Goal: Task Accomplishment & Management: Manage account settings

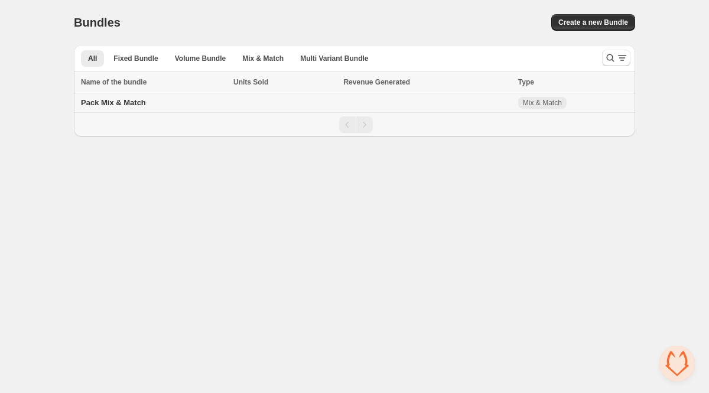
click at [190, 101] on td "Pack Mix & Match" at bounding box center [152, 102] width 156 height 19
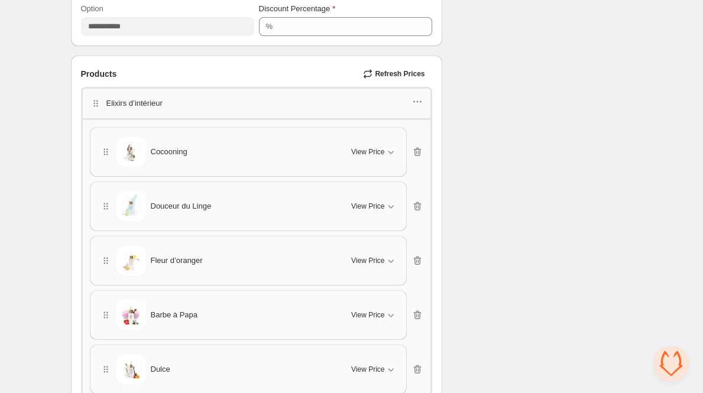
scroll to position [762, 0]
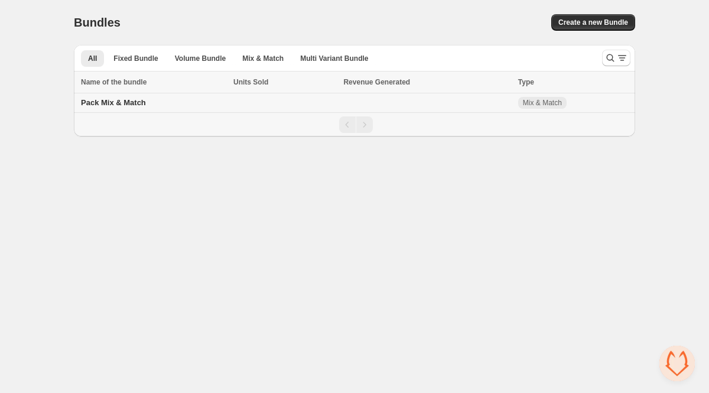
click at [120, 109] on td "Pack Mix & Match" at bounding box center [152, 102] width 156 height 19
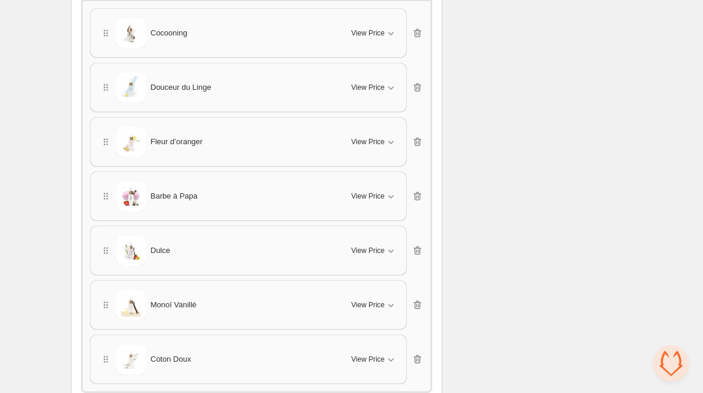
scroll to position [908, 0]
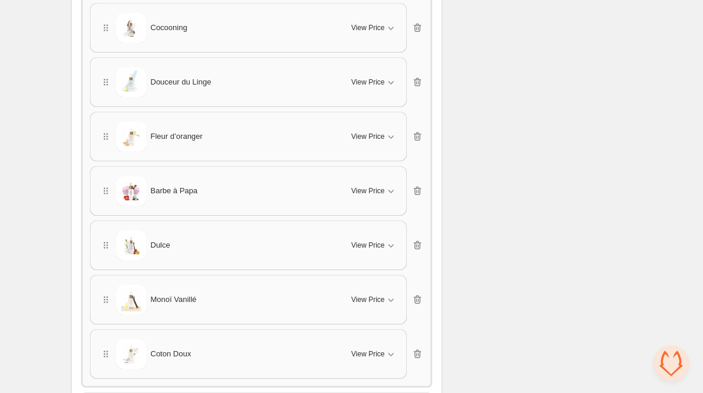
drag, startPoint x: 101, startPoint y: 246, endPoint x: 102, endPoint y: 170, distance: 76.8
click at [102, 168] on div "Cocooning View Price Cancel Apply Select All Cocooning - 1 produit Cocooning - …" at bounding box center [256, 191] width 333 height 376
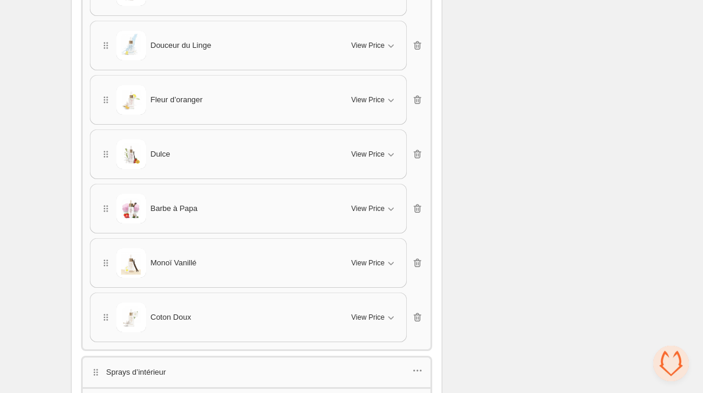
drag, startPoint x: 104, startPoint y: 264, endPoint x: 106, endPoint y: 197, distance: 66.8
click at [106, 197] on div "Cocooning View Price Cancel Apply Select All Cocooning - 1 produit Cocooning - …" at bounding box center [256, 154] width 333 height 376
drag, startPoint x: 104, startPoint y: 261, endPoint x: 108, endPoint y: 212, distance: 49.2
click at [108, 212] on div "Cocooning View Price Cancel Apply Select All Cocooning - 1 produit Cocooning - …" at bounding box center [256, 154] width 333 height 376
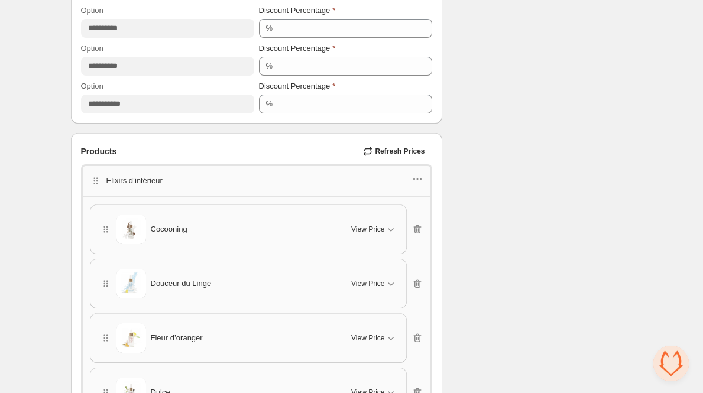
scroll to position [705, 0]
click at [420, 182] on icon "button" at bounding box center [417, 180] width 12 height 12
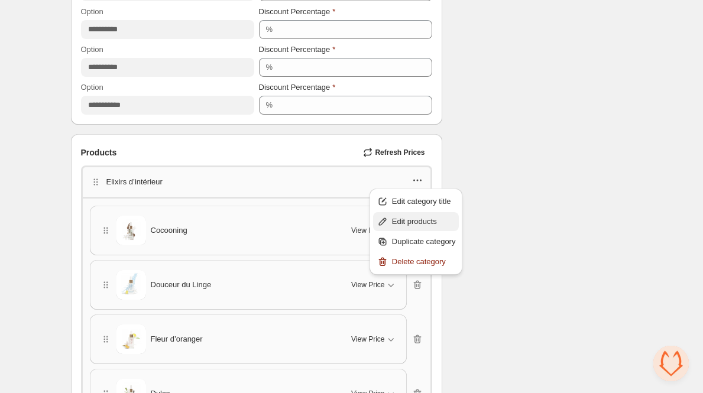
click at [414, 217] on span "Edit products" at bounding box center [424, 222] width 64 height 12
click at [390, 229] on icon "button" at bounding box center [391, 231] width 6 height 4
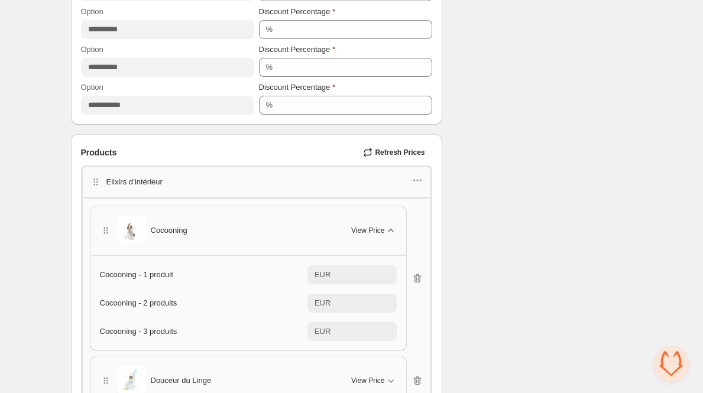
click at [390, 228] on icon "button" at bounding box center [391, 231] width 12 height 12
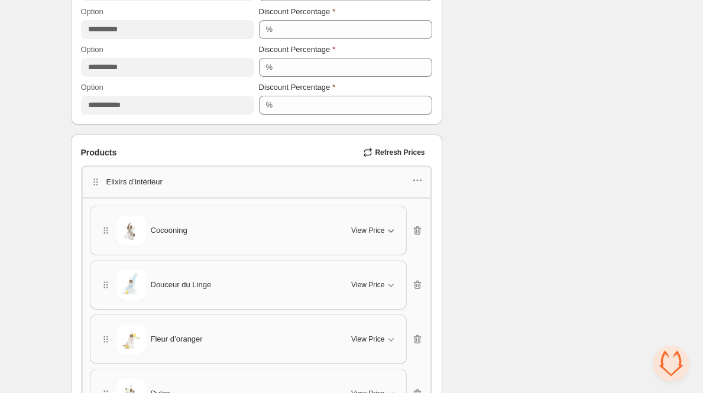
click at [390, 229] on icon "button" at bounding box center [391, 231] width 6 height 4
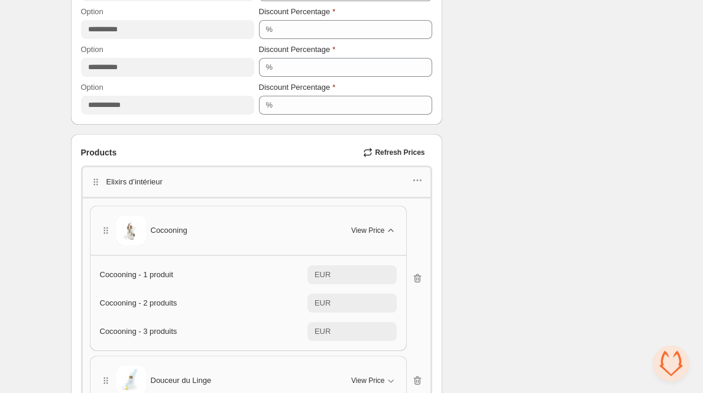
click at [390, 228] on icon "button" at bounding box center [391, 231] width 12 height 12
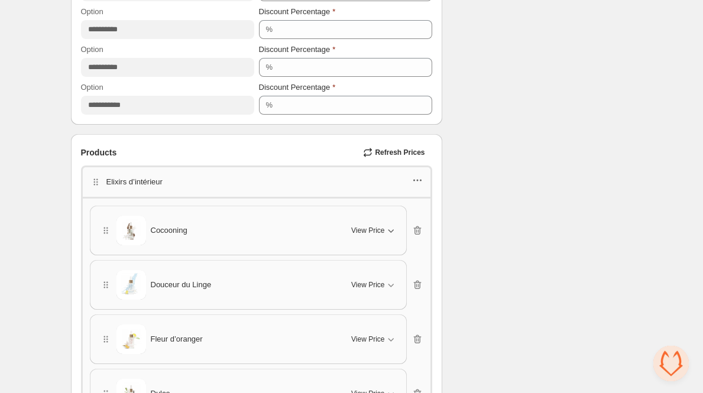
click at [418, 183] on icon "button" at bounding box center [417, 180] width 12 height 12
click at [404, 219] on span "Edit products" at bounding box center [424, 222] width 64 height 12
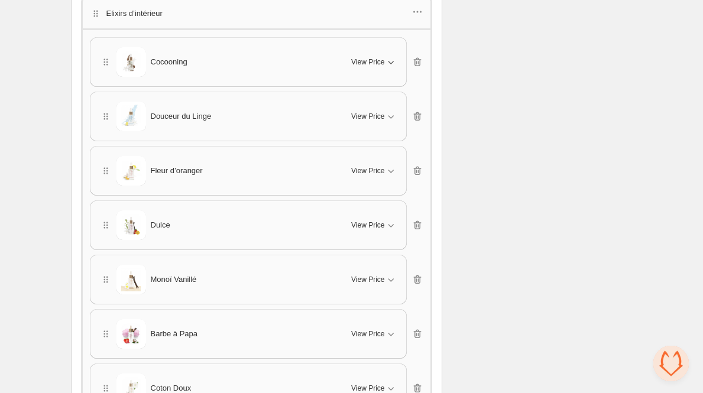
scroll to position [826, 0]
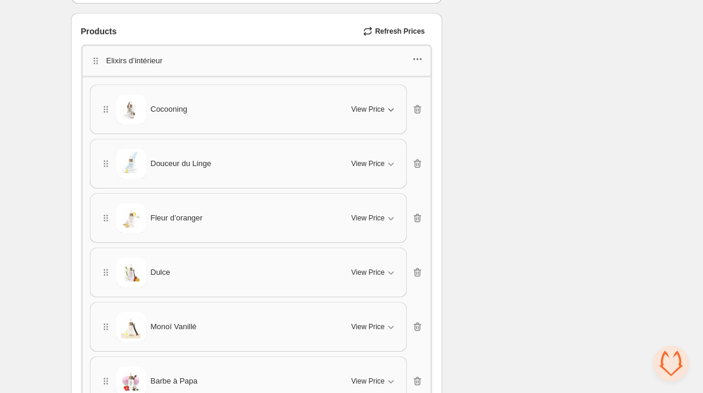
click at [419, 58] on icon "button" at bounding box center [417, 59] width 12 height 12
click at [417, 96] on span "Edit products" at bounding box center [424, 101] width 64 height 12
click at [417, 61] on icon "button" at bounding box center [417, 59] width 12 height 12
click at [402, 94] on button "Edit products" at bounding box center [416, 100] width 86 height 19
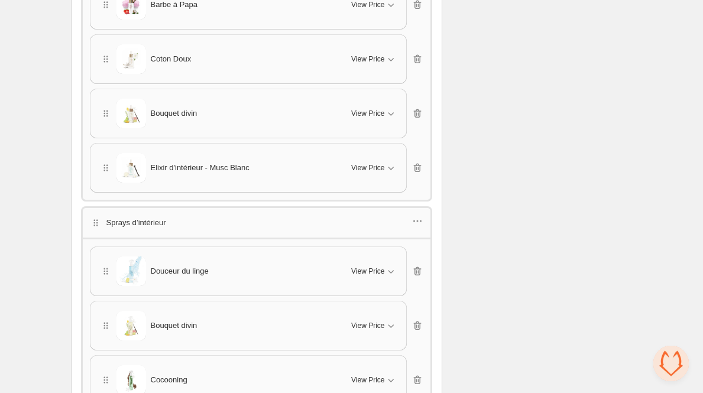
scroll to position [1178, 0]
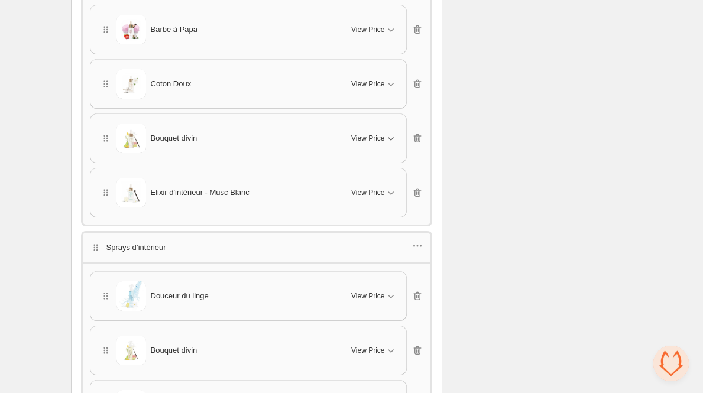
click at [376, 139] on span "View Price" at bounding box center [367, 138] width 33 height 9
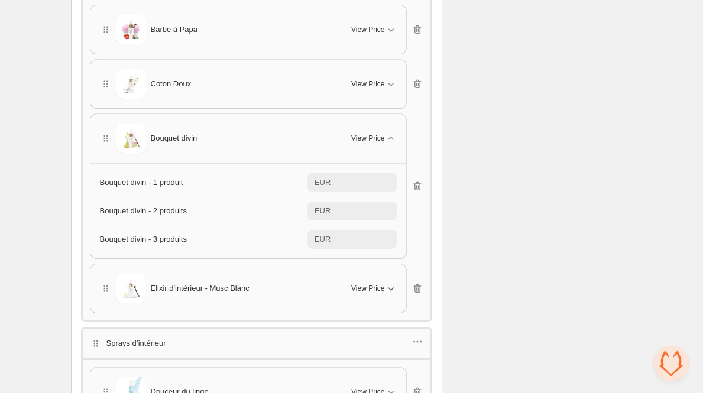
click at [384, 291] on button "View Price" at bounding box center [373, 288] width 59 height 19
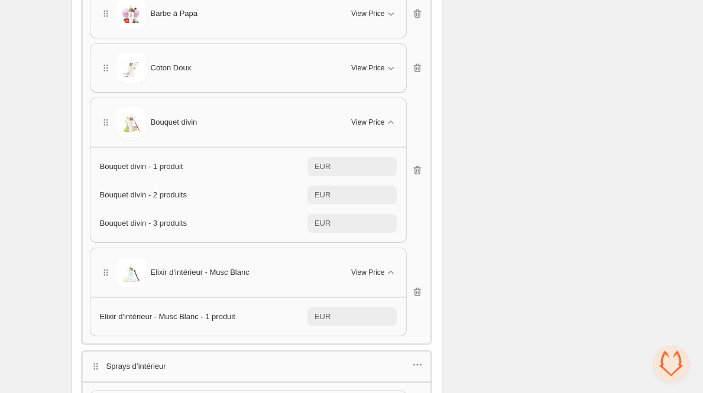
scroll to position [1196, 0]
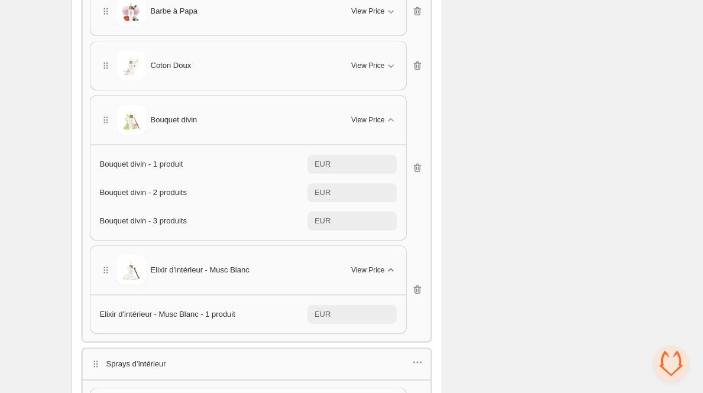
click at [381, 268] on span "View Price" at bounding box center [367, 269] width 33 height 9
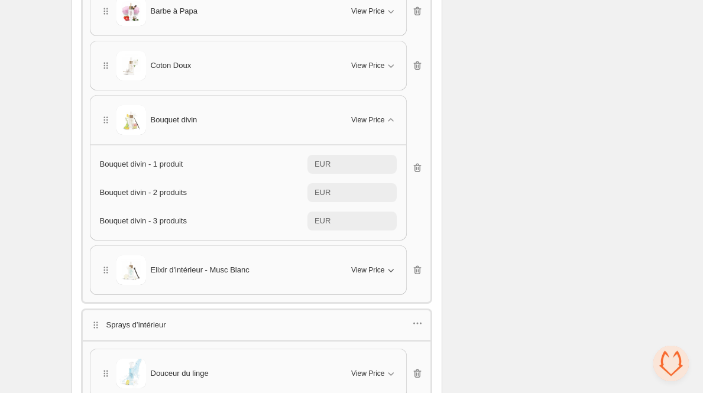
click at [380, 266] on span "View Price" at bounding box center [367, 269] width 33 height 9
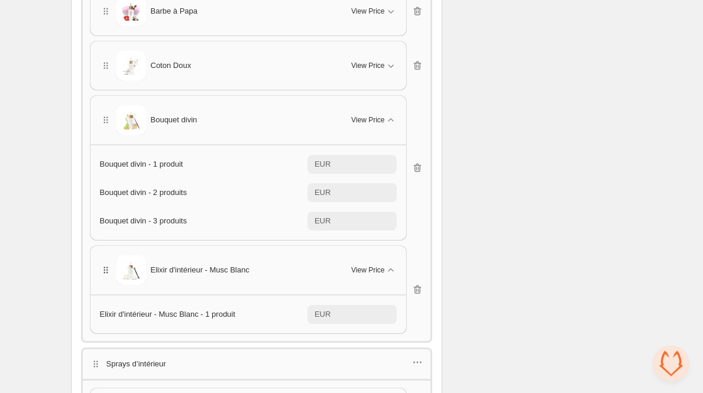
click at [101, 267] on icon "button" at bounding box center [106, 270] width 12 height 12
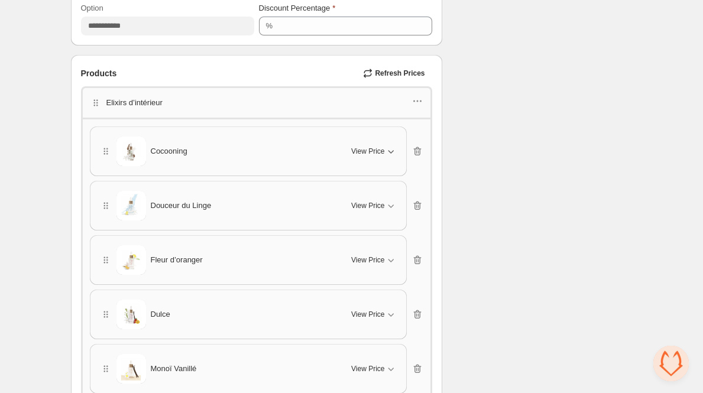
scroll to position [783, 0]
click at [376, 154] on span "View Price" at bounding box center [367, 151] width 33 height 9
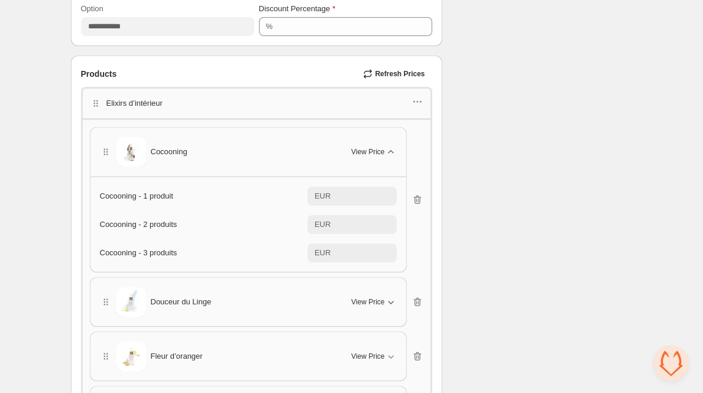
click at [385, 293] on button "View Price" at bounding box center [373, 301] width 59 height 19
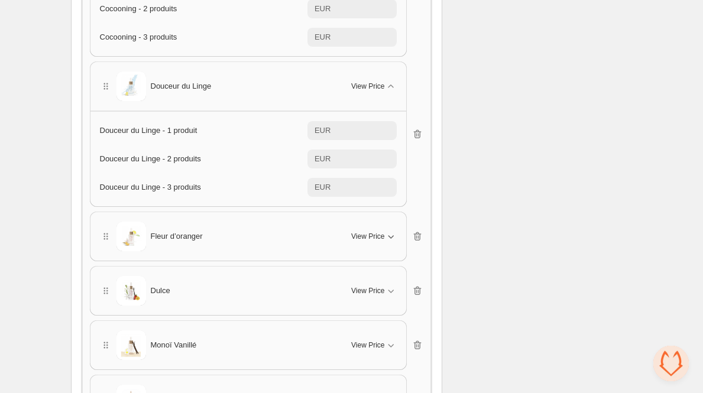
click at [379, 236] on span "View Price" at bounding box center [367, 236] width 33 height 9
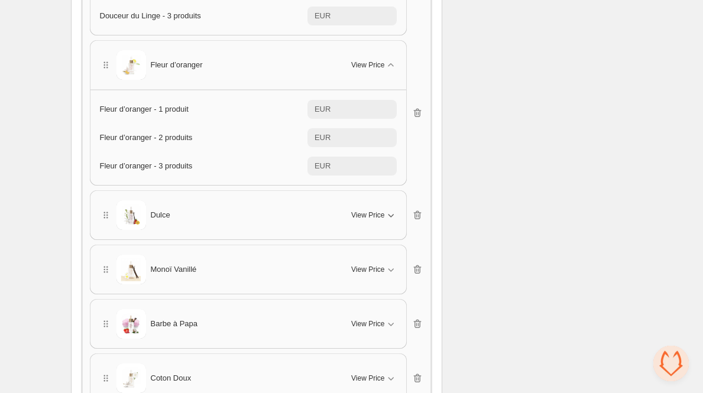
click at [376, 206] on button "View Price" at bounding box center [373, 215] width 59 height 19
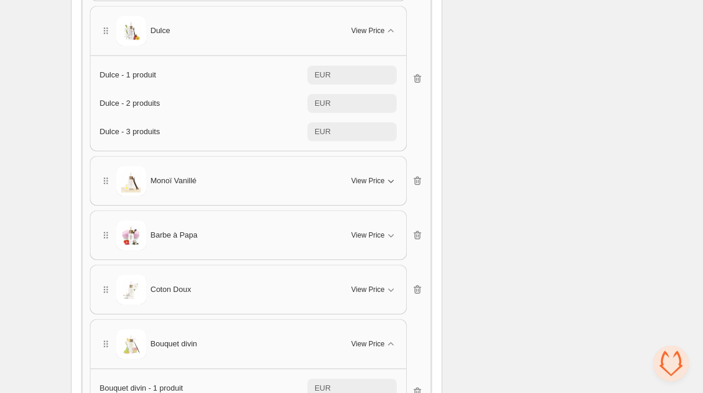
click at [371, 177] on span "View Price" at bounding box center [367, 180] width 33 height 9
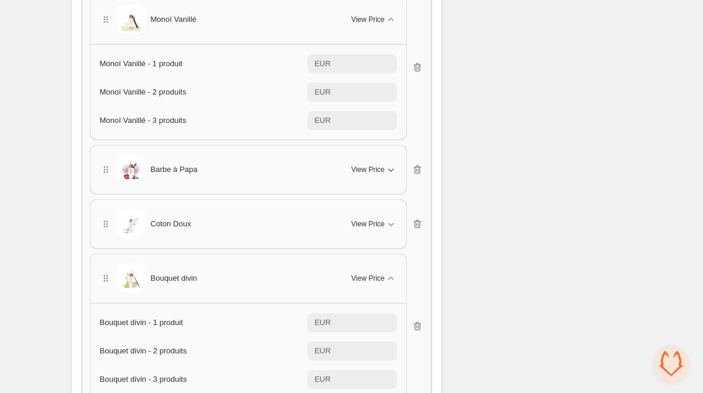
click at [372, 166] on span "View Price" at bounding box center [367, 169] width 33 height 9
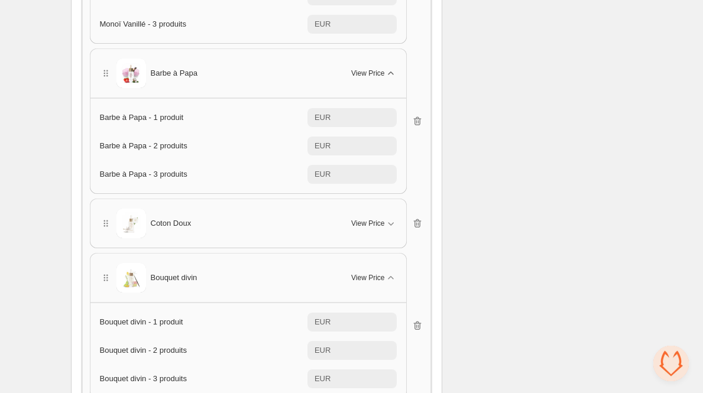
scroll to position [1653, 0]
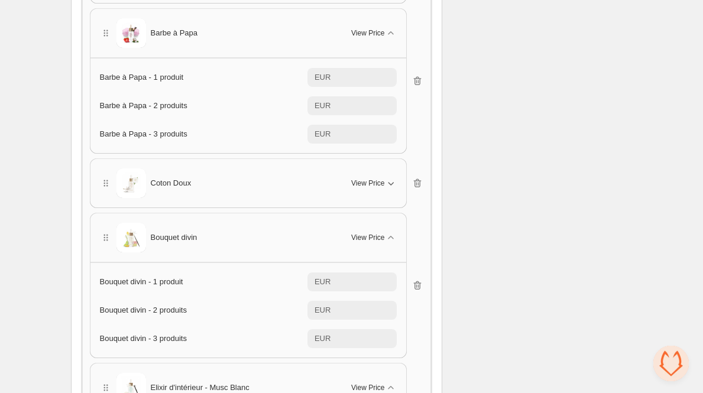
click at [373, 181] on span "View Price" at bounding box center [367, 182] width 33 height 9
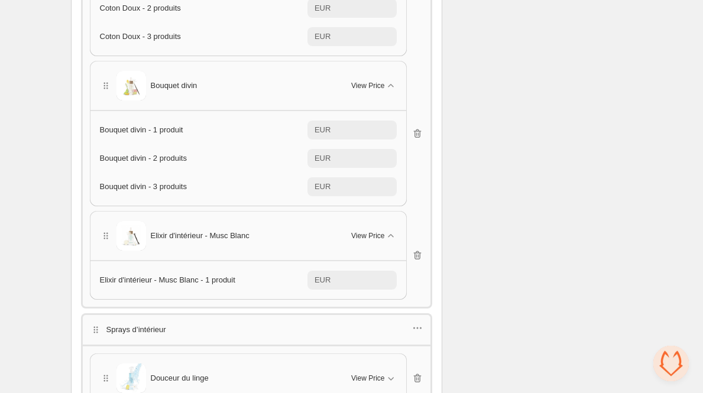
scroll to position [1895, 0]
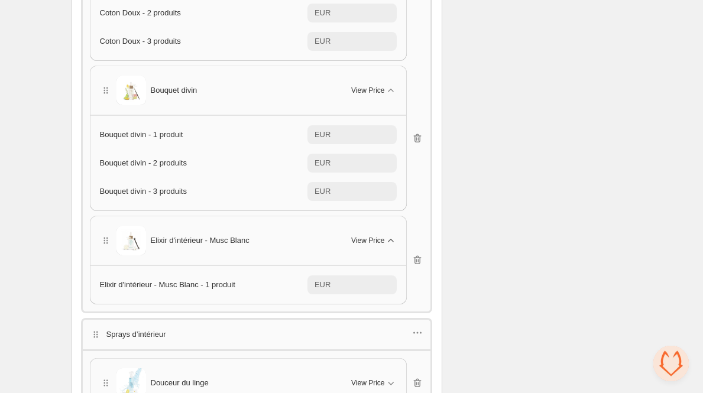
click at [380, 238] on span "View Price" at bounding box center [367, 240] width 33 height 9
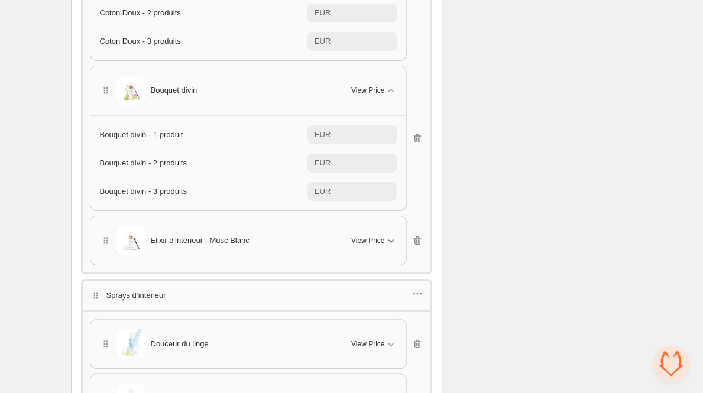
click at [375, 236] on span "View Price" at bounding box center [367, 240] width 33 height 9
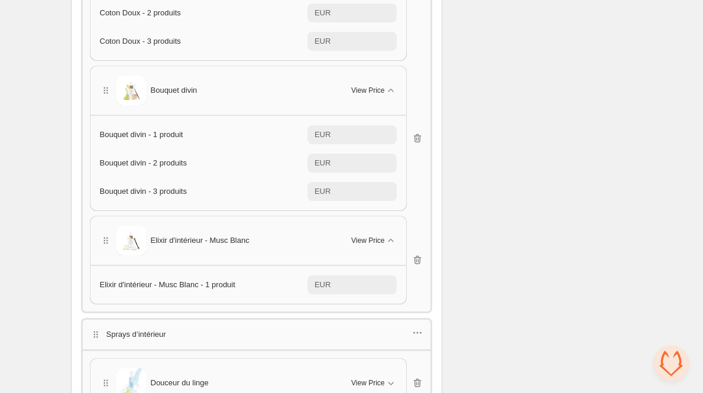
click at [151, 240] on span "Elixir d'intérieur - Musc Blanc" at bounding box center [200, 241] width 99 height 12
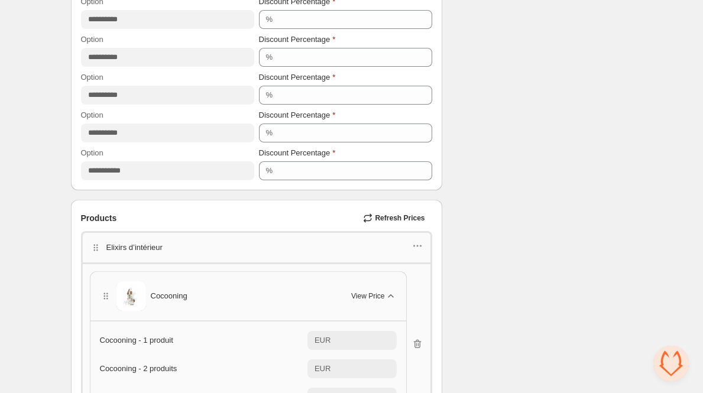
scroll to position [651, 0]
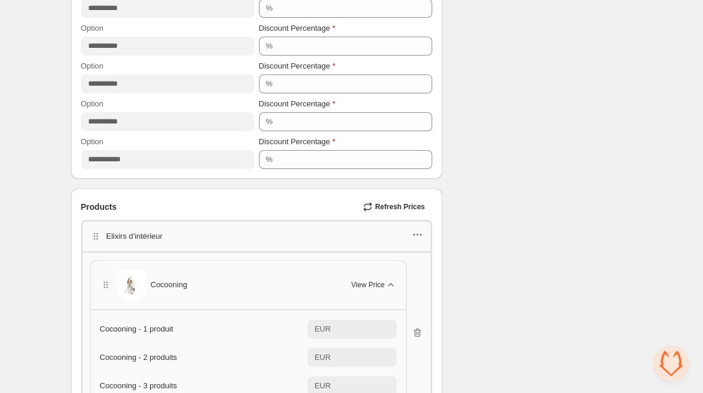
click at [421, 230] on icon "button" at bounding box center [417, 235] width 12 height 12
click at [436, 273] on span "Edit products" at bounding box center [424, 276] width 64 height 12
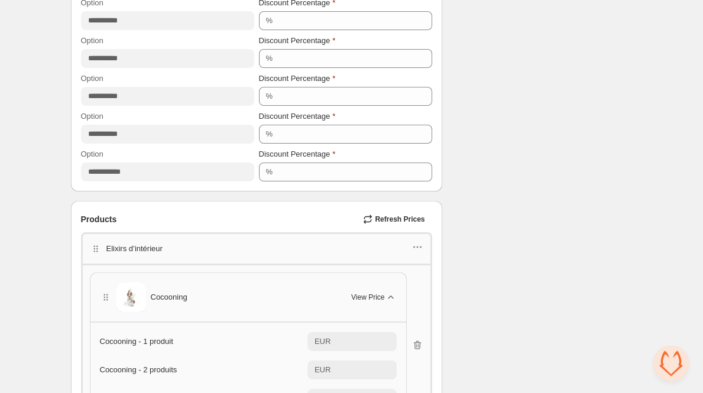
scroll to position [632, 0]
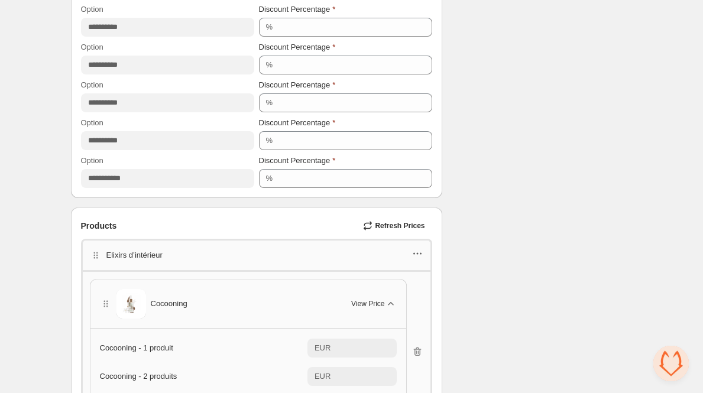
click at [418, 256] on icon "button" at bounding box center [417, 254] width 12 height 12
click at [438, 290] on span "Edit products" at bounding box center [424, 295] width 64 height 12
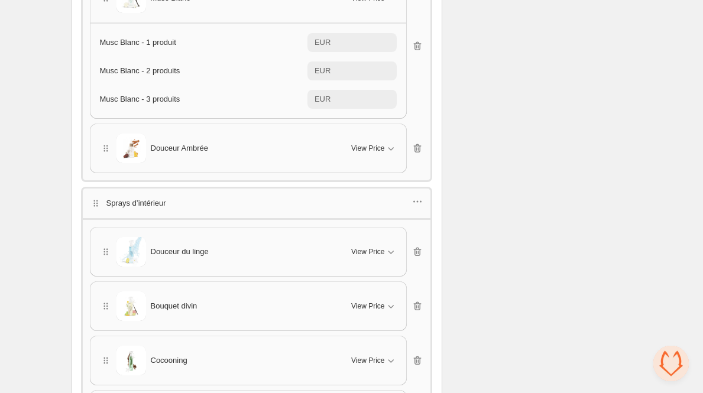
scroll to position [2137, 0]
click at [386, 148] on icon "button" at bounding box center [391, 149] width 12 height 12
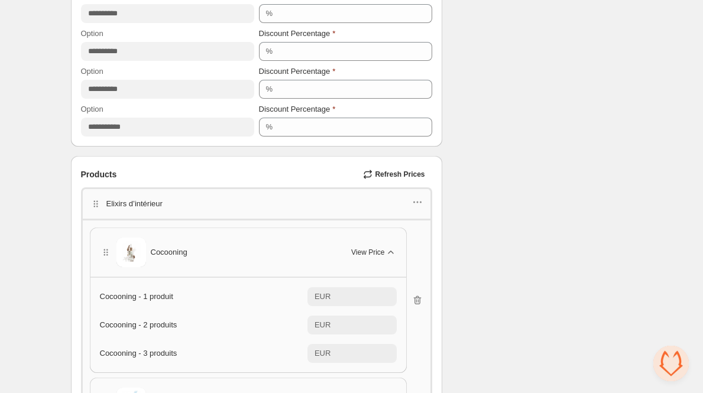
scroll to position [759, 0]
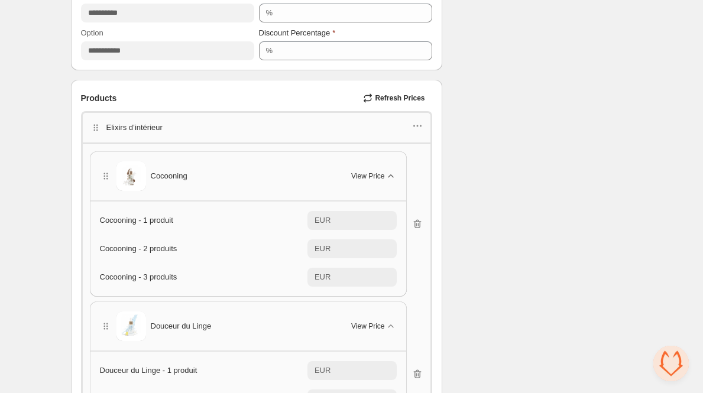
click at [425, 125] on div "Elixirs d’intérieur" at bounding box center [256, 126] width 351 height 31
click at [420, 122] on icon "button" at bounding box center [417, 126] width 12 height 12
click at [425, 165] on span "Edit products" at bounding box center [424, 167] width 64 height 12
click at [418, 125] on icon "button" at bounding box center [417, 126] width 2 height 2
click at [422, 165] on span "Edit products" at bounding box center [424, 167] width 64 height 12
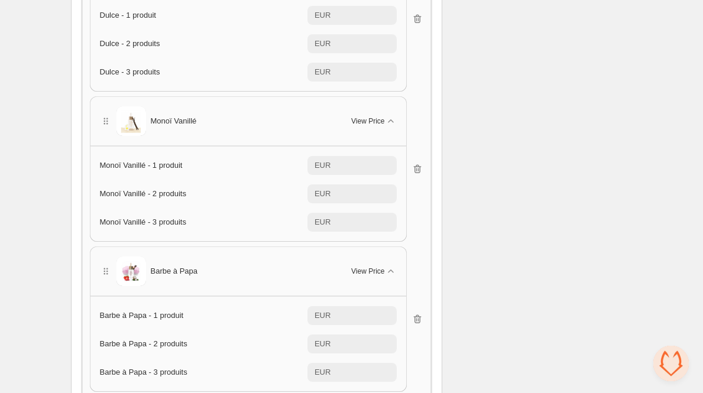
scroll to position [1415, 0]
click at [370, 120] on span "View Price" at bounding box center [367, 120] width 33 height 9
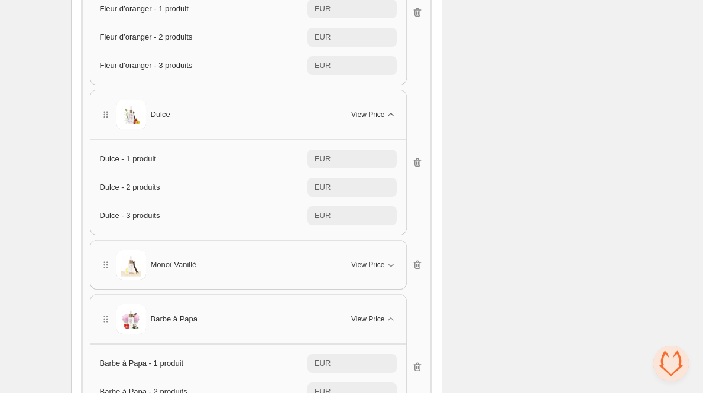
click at [370, 110] on span "View Price" at bounding box center [367, 114] width 33 height 9
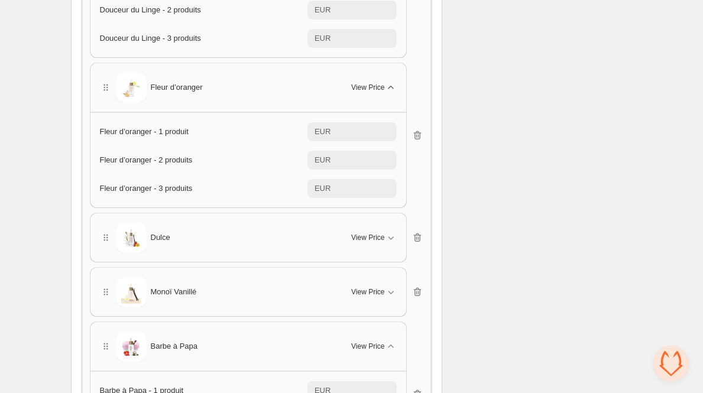
click at [368, 86] on span "View Price" at bounding box center [367, 87] width 33 height 9
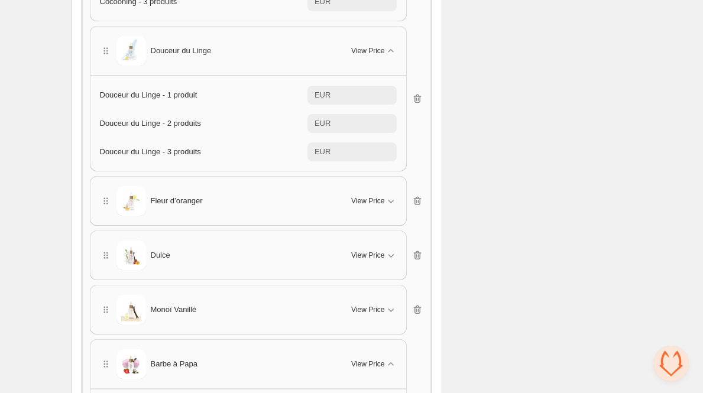
click at [368, 58] on div "Douceur du Linge View Price" at bounding box center [248, 51] width 297 height 30
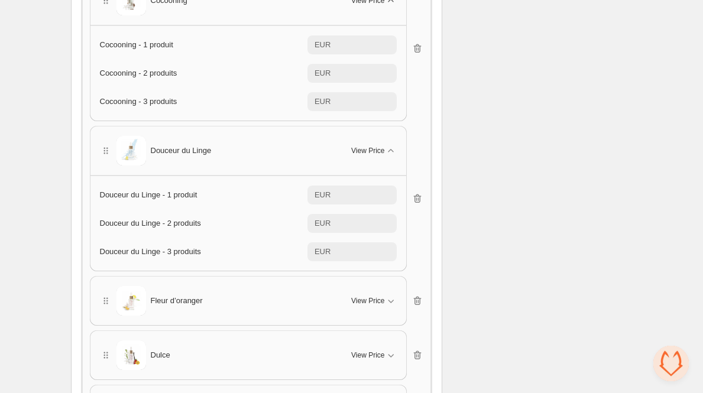
scroll to position [934, 0]
click at [370, 152] on span "View Price" at bounding box center [367, 151] width 33 height 9
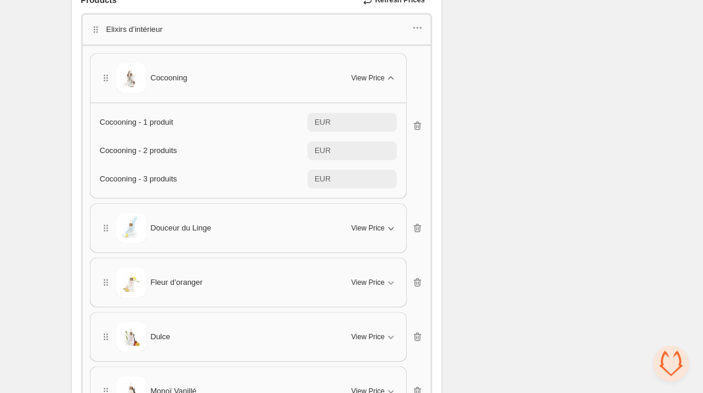
scroll to position [840, 0]
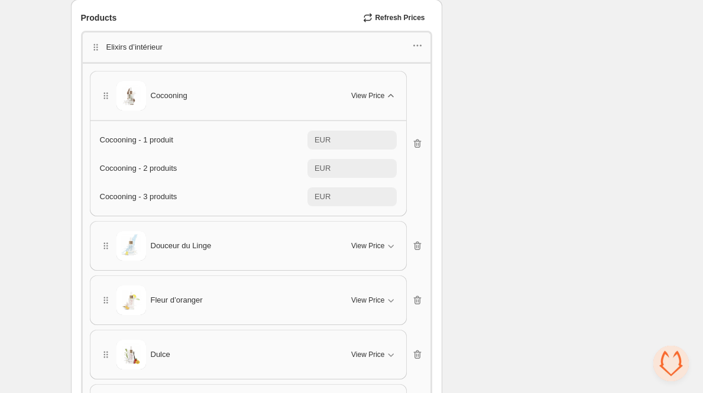
click at [375, 93] on span "View Price" at bounding box center [367, 95] width 33 height 9
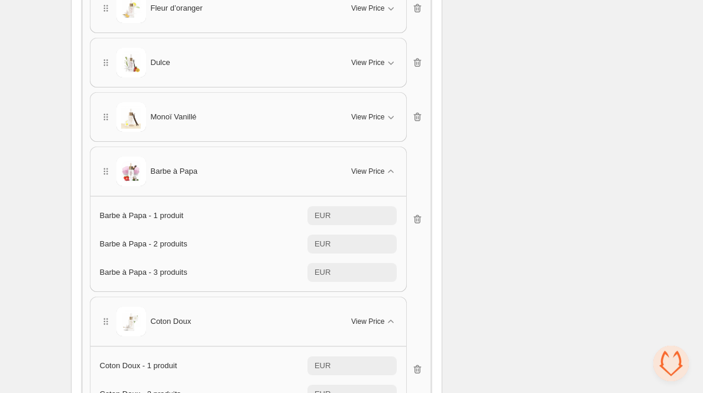
scroll to position [1046, 0]
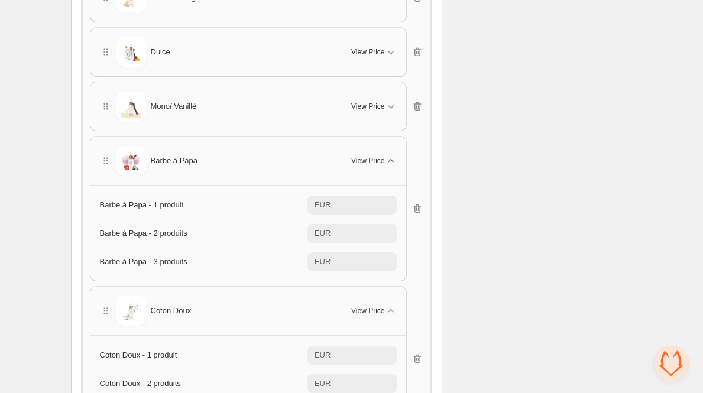
click at [380, 157] on span "View Price" at bounding box center [367, 160] width 33 height 9
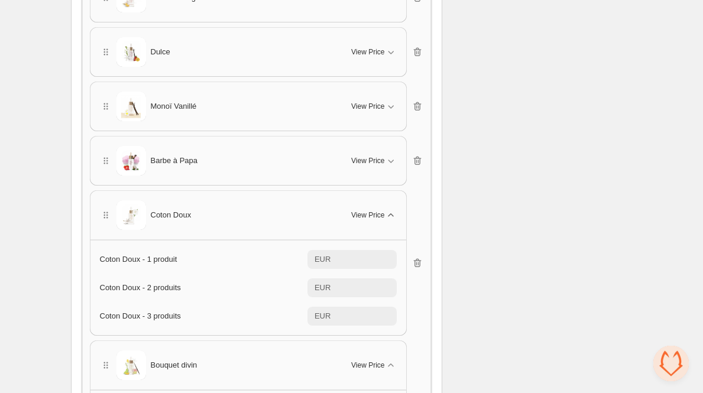
click at [381, 213] on span "View Price" at bounding box center [367, 214] width 33 height 9
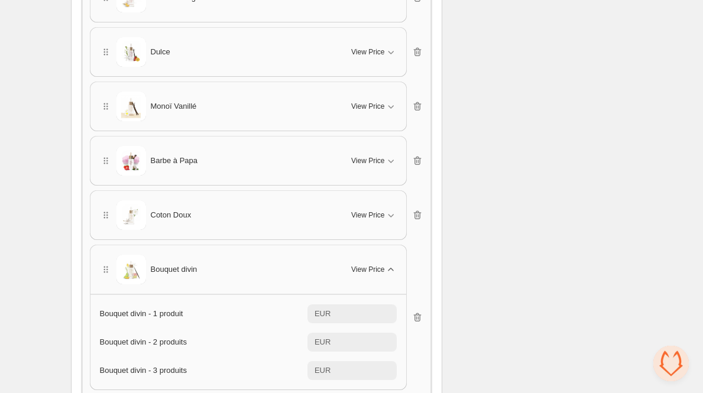
click at [370, 265] on span "View Price" at bounding box center [367, 269] width 33 height 9
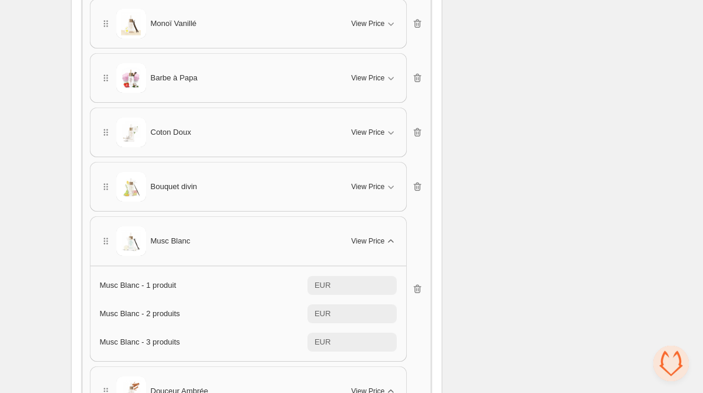
click at [373, 245] on button "View Price" at bounding box center [373, 241] width 59 height 19
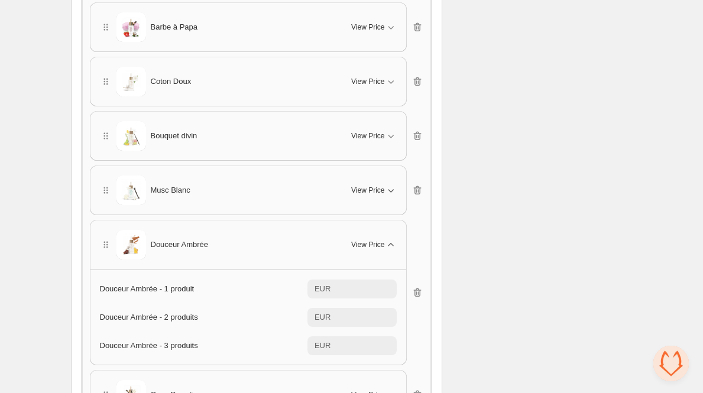
scroll to position [1195, 0]
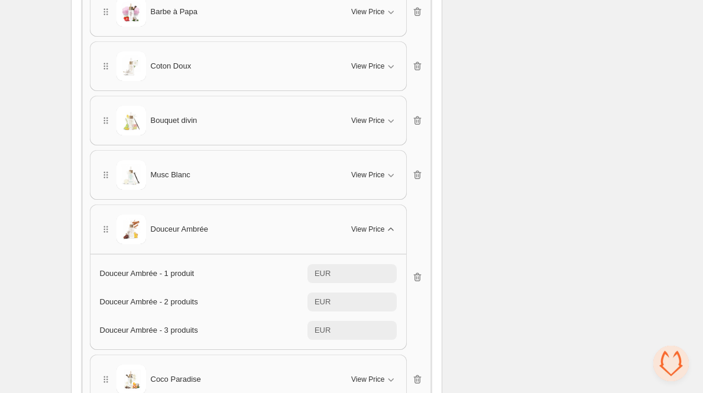
click at [373, 226] on span "View Price" at bounding box center [367, 229] width 33 height 9
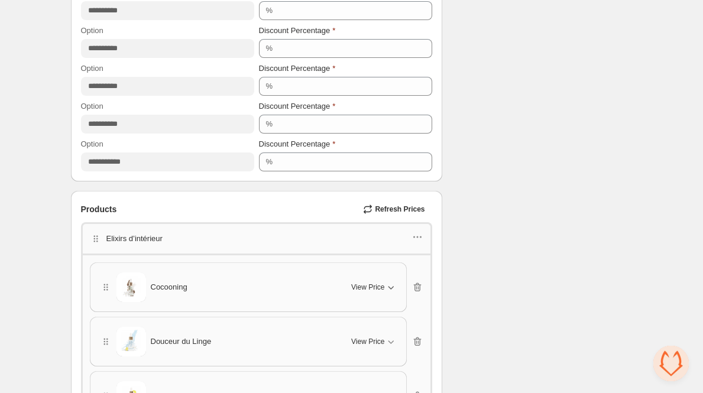
scroll to position [649, 0]
click at [413, 232] on icon "button" at bounding box center [417, 236] width 12 height 12
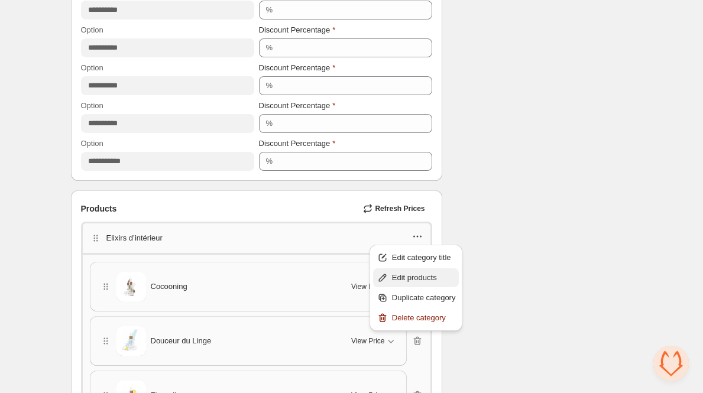
click at [418, 278] on span "Edit products" at bounding box center [424, 278] width 64 height 12
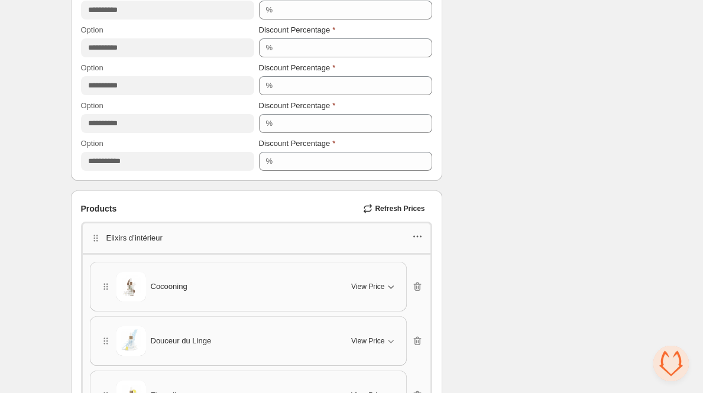
click at [412, 231] on icon "button" at bounding box center [417, 236] width 12 height 12
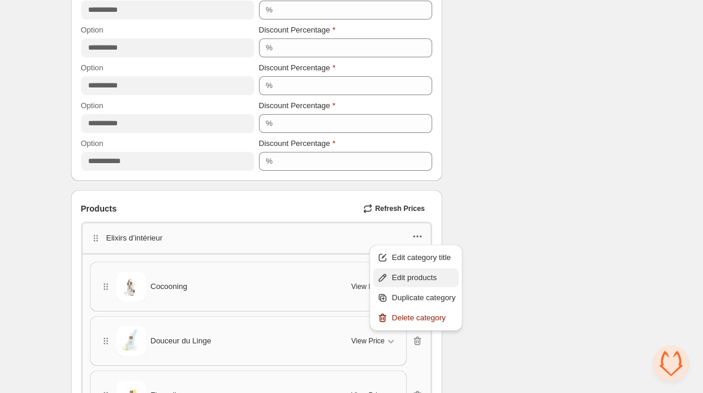
click at [405, 279] on span "Edit products" at bounding box center [424, 278] width 64 height 12
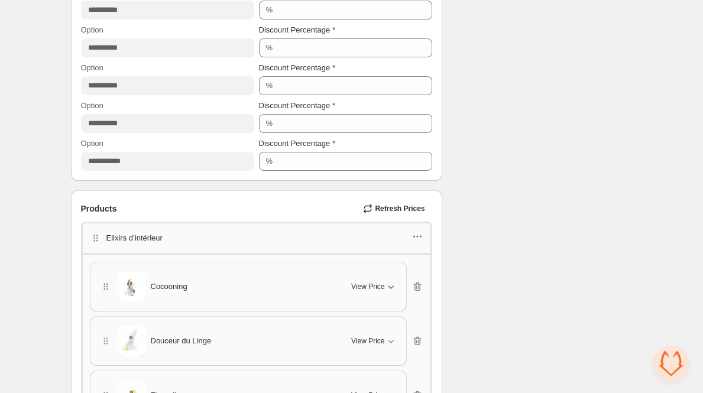
click at [421, 233] on icon "button" at bounding box center [417, 236] width 12 height 12
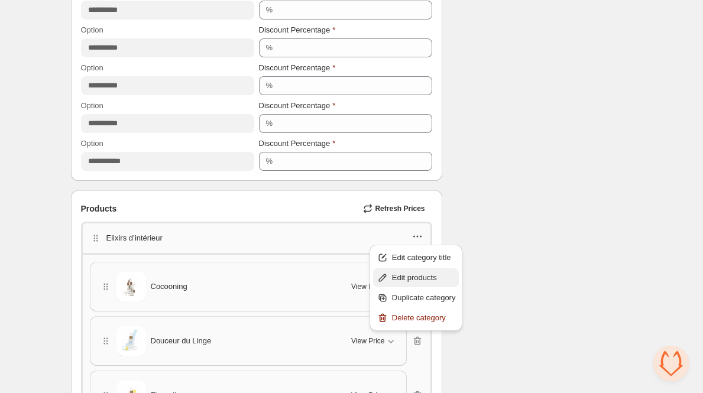
click at [418, 277] on span "Edit products" at bounding box center [424, 278] width 64 height 12
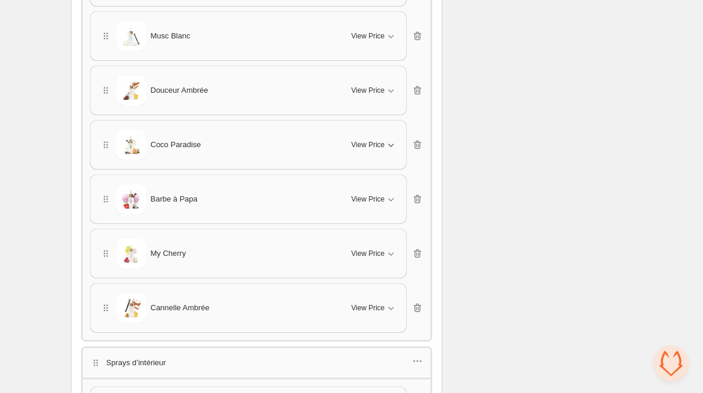
scroll to position [1280, 0]
drag, startPoint x: 103, startPoint y: 306, endPoint x: 97, endPoint y: 139, distance: 166.7
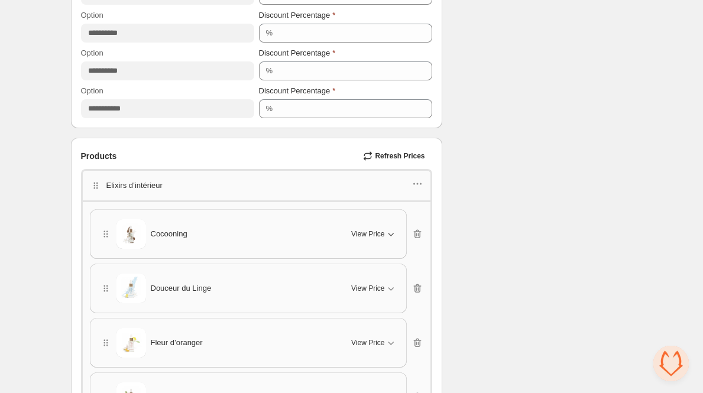
scroll to position [692, 0]
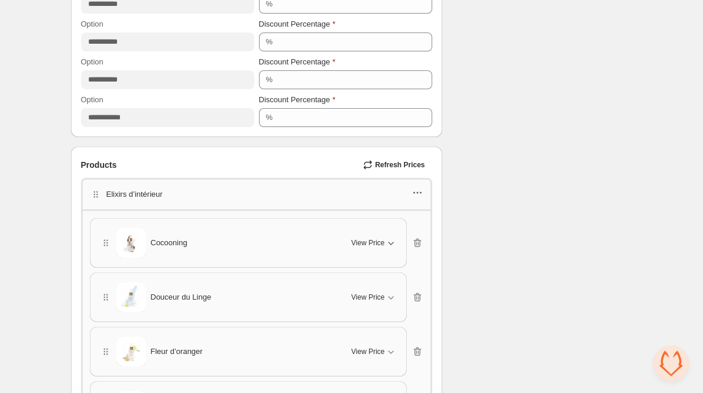
click at [420, 190] on icon "button" at bounding box center [417, 193] width 12 height 12
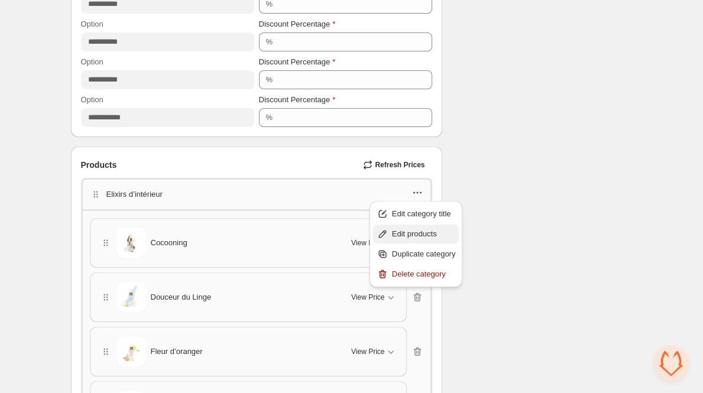
click at [445, 237] on span "Edit products" at bounding box center [424, 234] width 64 height 12
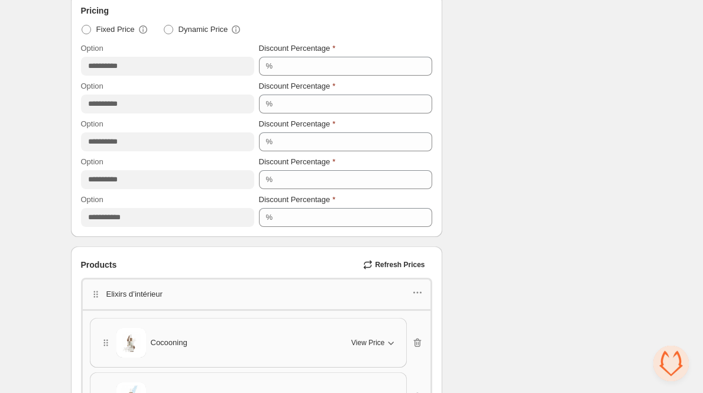
scroll to position [598, 0]
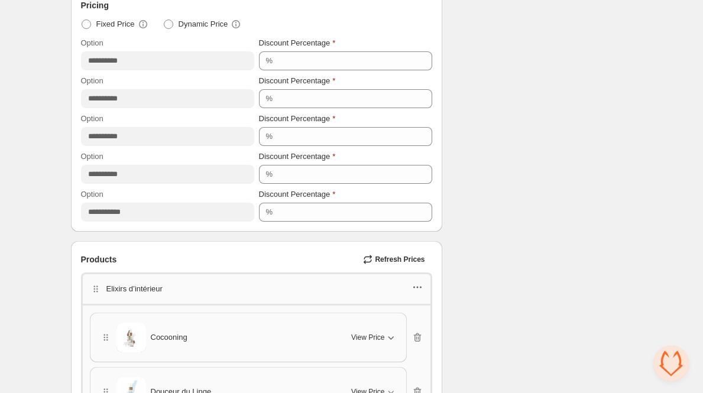
click at [418, 289] on icon "button" at bounding box center [417, 287] width 12 height 12
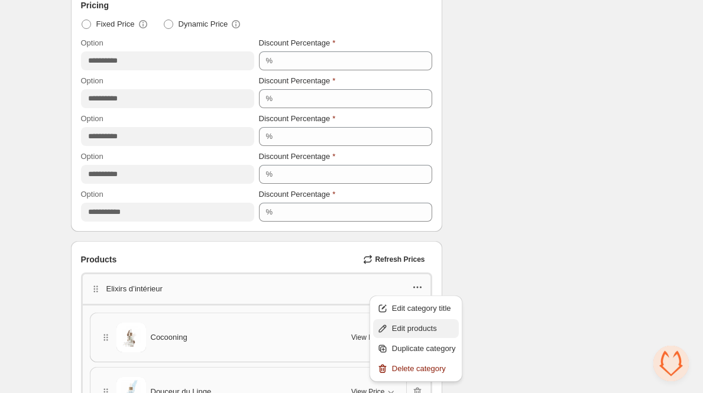
click at [433, 323] on span "Edit products" at bounding box center [424, 329] width 64 height 12
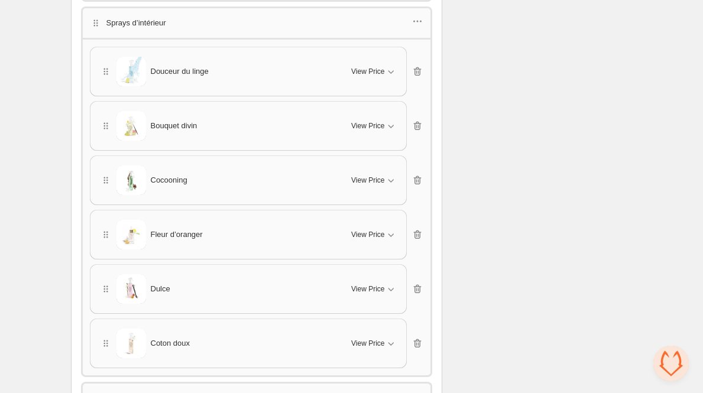
scroll to position [1732, 0]
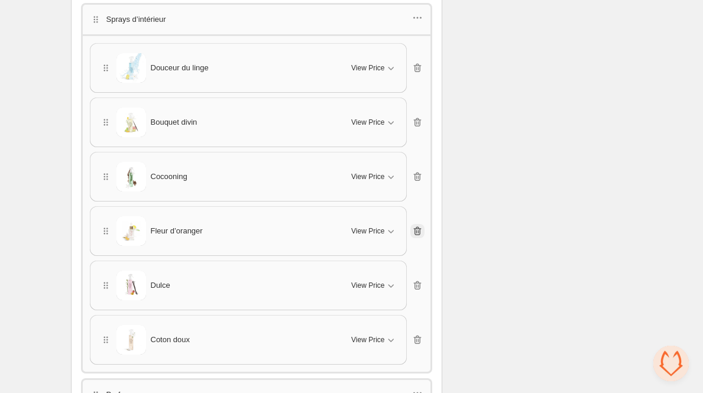
click at [420, 227] on icon "button" at bounding box center [417, 231] width 8 height 9
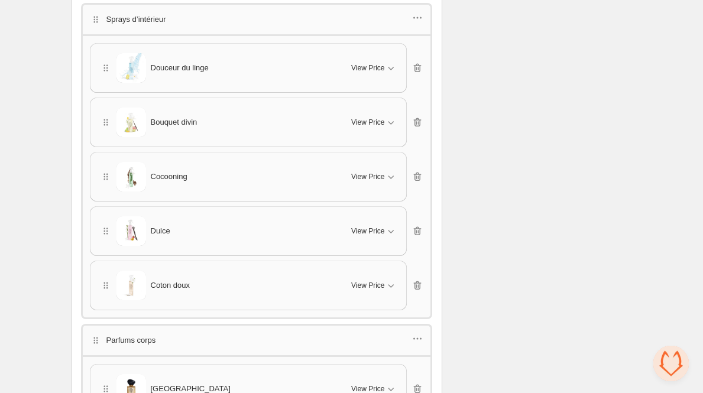
drag, startPoint x: 102, startPoint y: 169, endPoint x: 104, endPoint y: 97, distance: 71.5
click at [104, 97] on div "Douceur du linge View Price Cancel Apply Select All Douceur du linge - 1 produi…" at bounding box center [256, 176] width 333 height 267
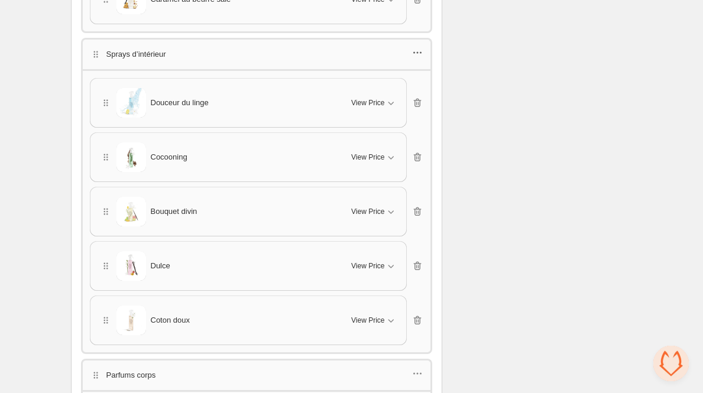
click at [414, 48] on icon "button" at bounding box center [417, 53] width 12 height 12
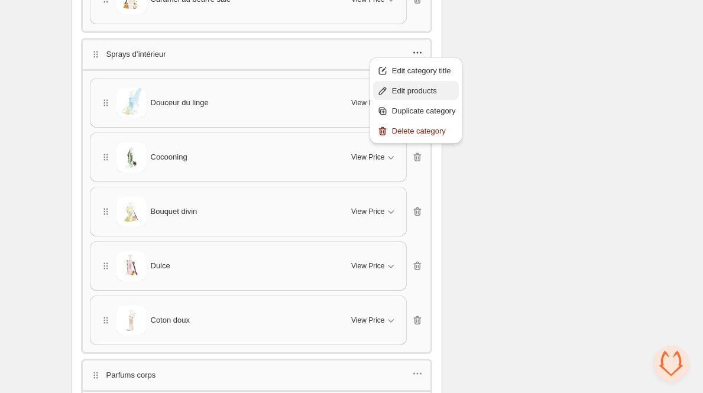
click at [403, 92] on span "Edit products" at bounding box center [424, 91] width 64 height 12
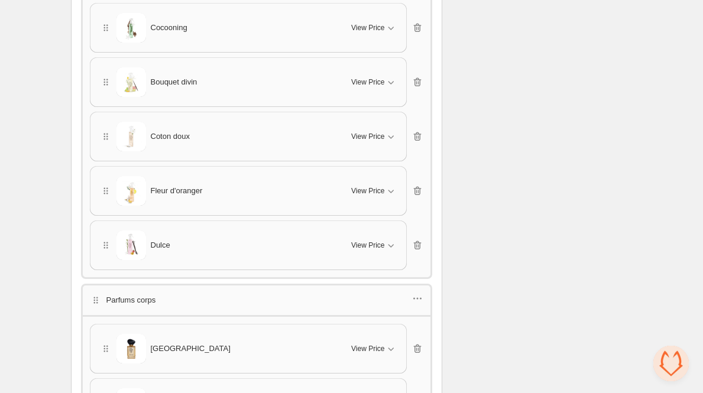
scroll to position [1835, 0]
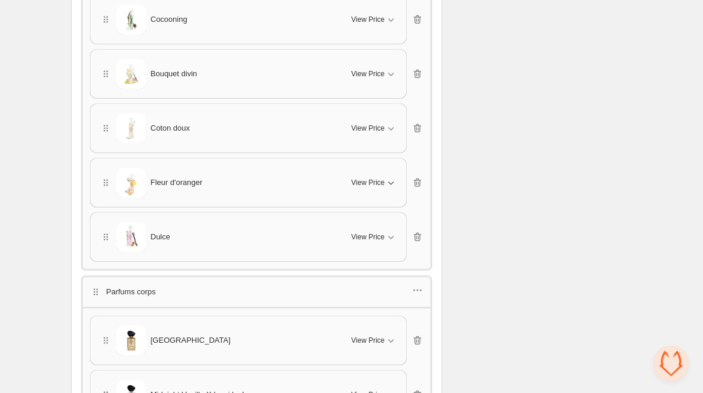
click at [373, 180] on span "View Price" at bounding box center [367, 182] width 33 height 9
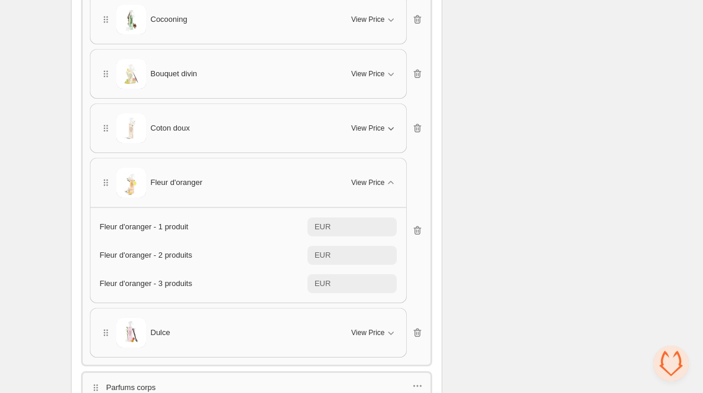
click at [369, 127] on div "View Price" at bounding box center [373, 128] width 45 height 12
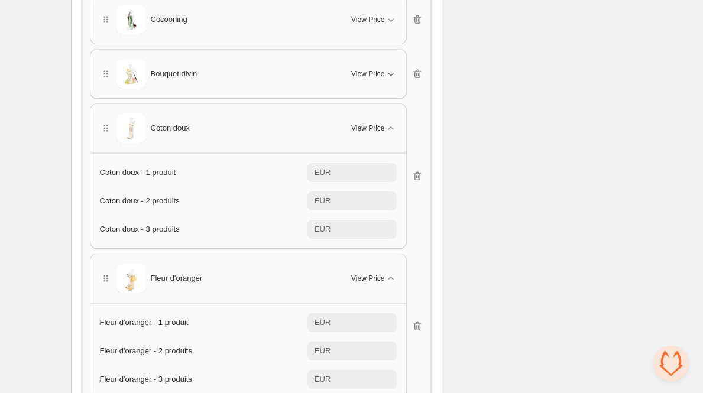
click at [372, 64] on button "View Price" at bounding box center [373, 73] width 59 height 19
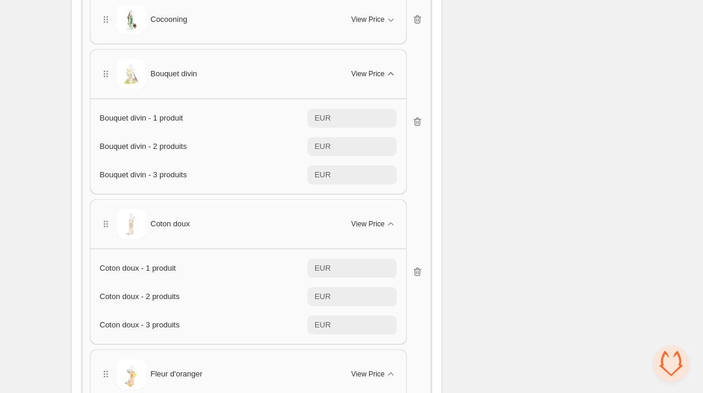
click at [372, 68] on div "View Price" at bounding box center [373, 74] width 45 height 12
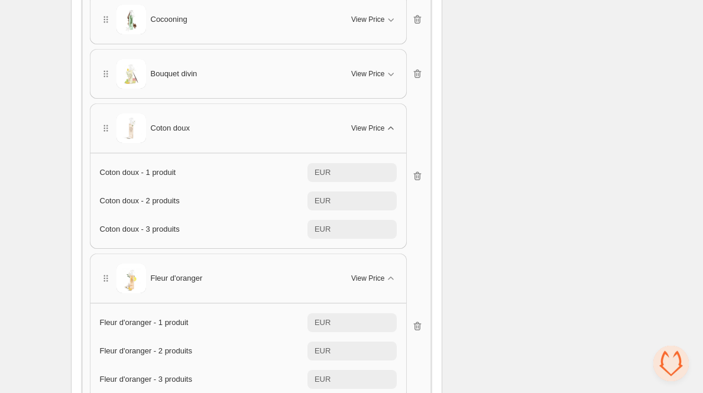
click at [370, 119] on button "View Price" at bounding box center [373, 128] width 59 height 19
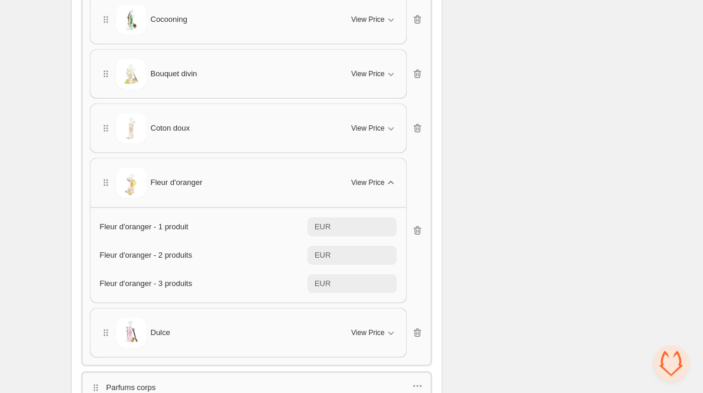
click at [364, 178] on span "View Price" at bounding box center [367, 182] width 33 height 9
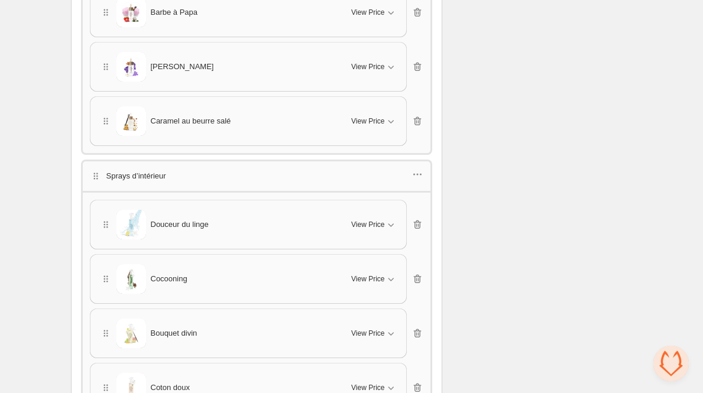
scroll to position [1572, 0]
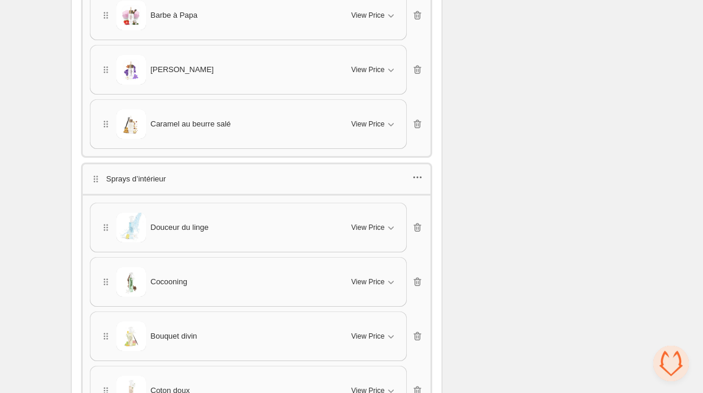
click at [423, 177] on icon "button" at bounding box center [417, 177] width 12 height 12
click at [434, 211] on span "Edit products" at bounding box center [424, 216] width 64 height 12
click at [417, 177] on icon "button" at bounding box center [417, 177] width 12 height 12
click at [399, 217] on span "Edit products" at bounding box center [424, 216] width 64 height 12
click at [414, 177] on icon "button" at bounding box center [414, 178] width 2 height 2
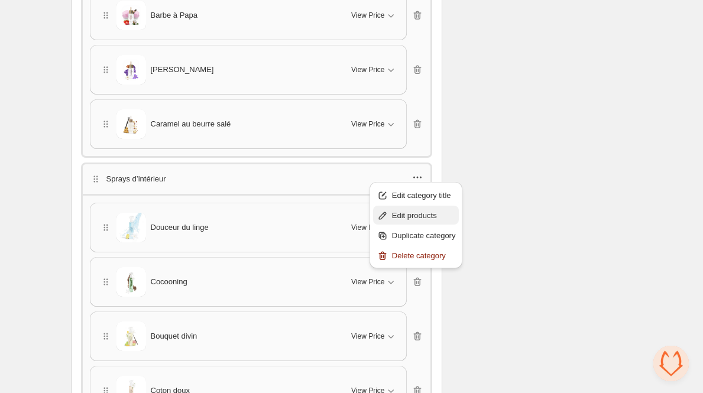
click at [411, 219] on span "Edit products" at bounding box center [424, 216] width 64 height 12
click at [417, 177] on icon "button" at bounding box center [417, 178] width 2 height 2
click at [418, 215] on span "Edit products" at bounding box center [424, 216] width 64 height 12
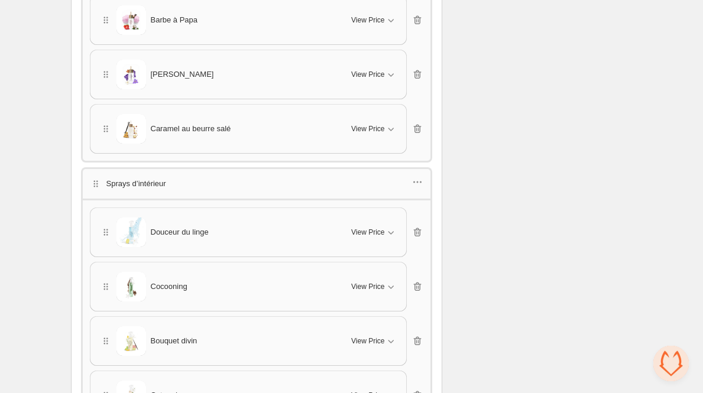
scroll to position [1586, 0]
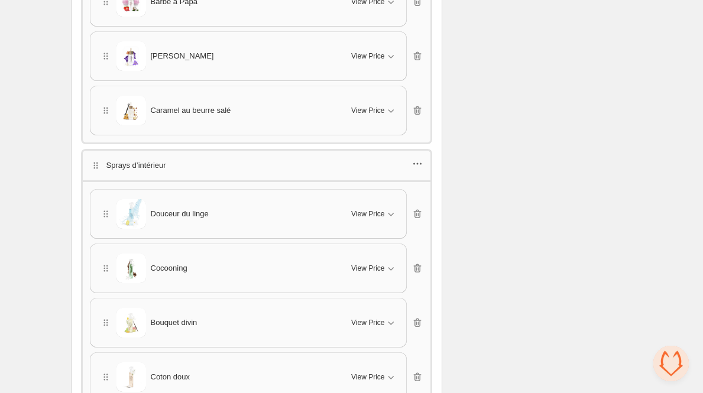
click at [413, 158] on icon "button" at bounding box center [417, 164] width 12 height 12
click at [394, 200] on span "Edit products" at bounding box center [424, 202] width 64 height 12
click at [412, 158] on icon "button" at bounding box center [417, 164] width 12 height 12
click at [400, 203] on span "Edit products" at bounding box center [424, 202] width 64 height 12
click at [415, 160] on icon "button" at bounding box center [417, 164] width 12 height 12
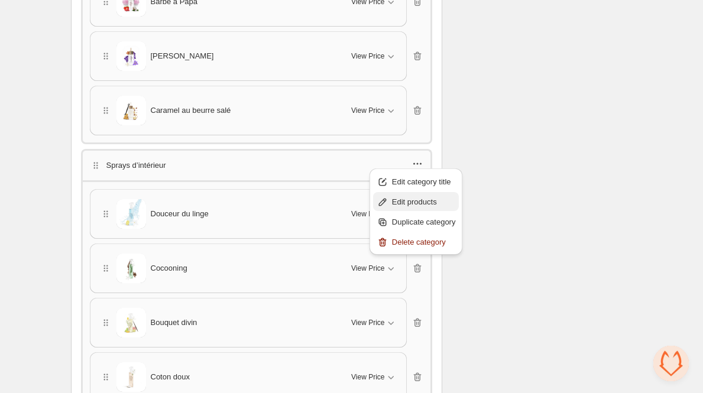
click at [415, 200] on span "Edit products" at bounding box center [424, 202] width 64 height 12
click at [417, 163] on icon "button" at bounding box center [417, 164] width 12 height 12
click at [411, 207] on span "Edit products" at bounding box center [424, 202] width 64 height 12
click at [417, 160] on icon "button" at bounding box center [417, 164] width 12 height 12
click at [416, 207] on span "Edit products" at bounding box center [424, 202] width 64 height 12
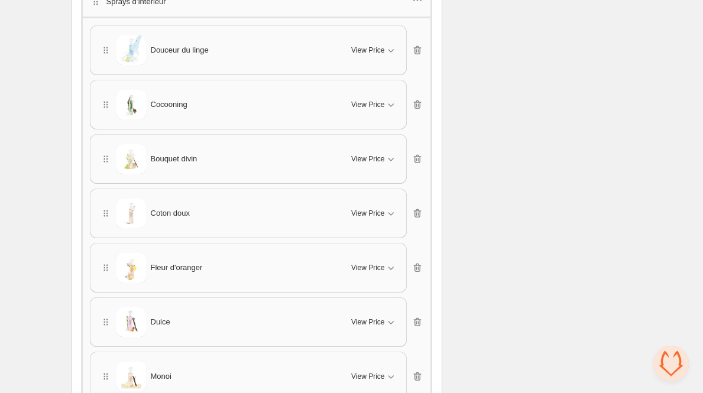
scroll to position [1754, 0]
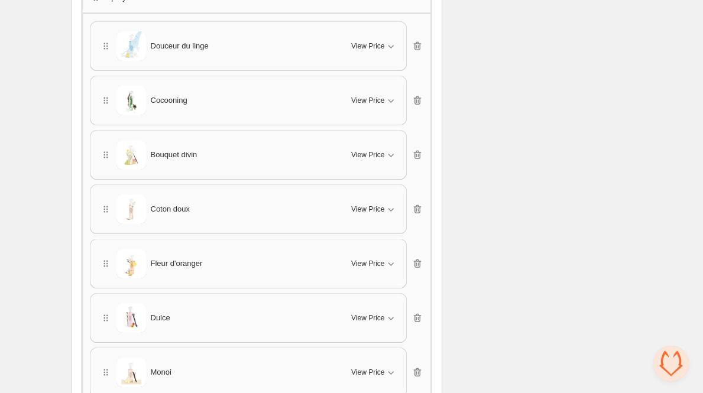
drag, startPoint x: 101, startPoint y: 147, endPoint x: 99, endPoint y: 246, distance: 98.7
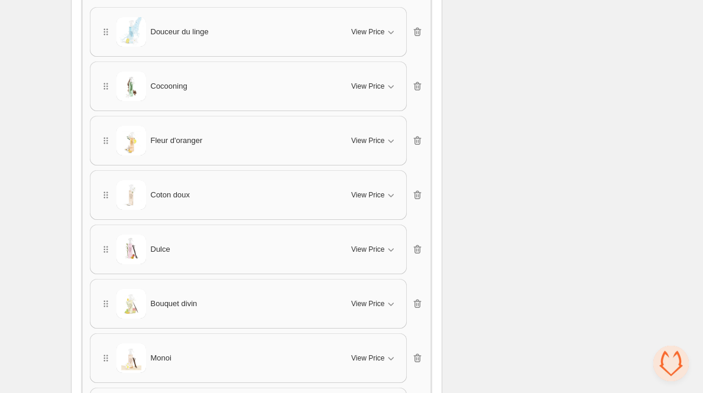
scroll to position [1778, 0]
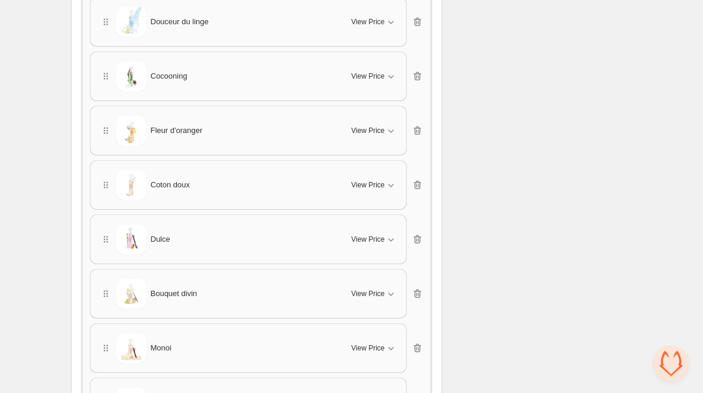
drag, startPoint x: 106, startPoint y: 229, endPoint x: 108, endPoint y: 163, distance: 66.2
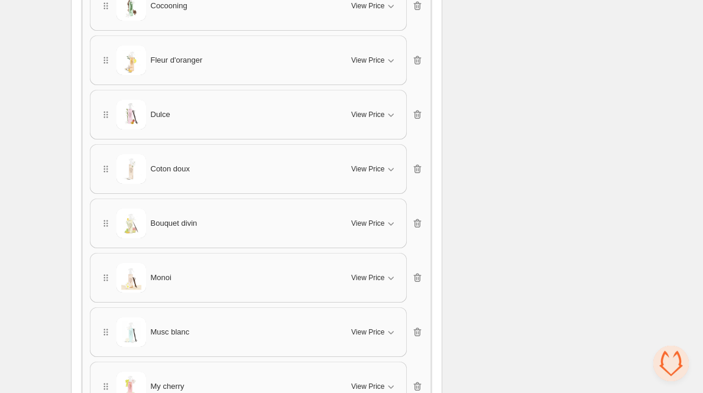
scroll to position [1833, 0]
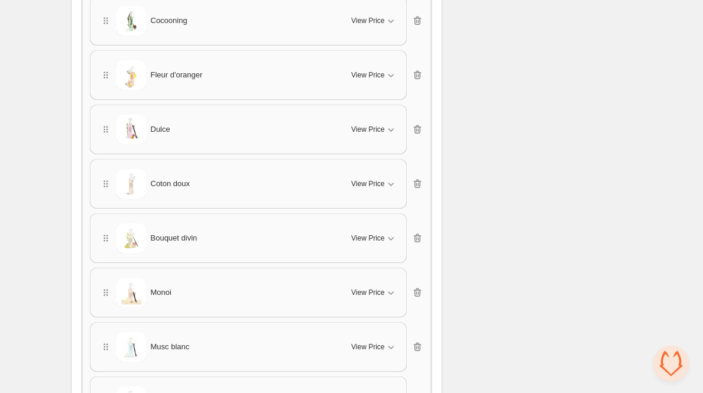
drag, startPoint x: 101, startPoint y: 235, endPoint x: 110, endPoint y: 161, distance: 75.0
click at [110, 160] on div "Douceur du linge View Price Cancel Apply Select All Douceur du linge - 1 produi…" at bounding box center [256, 347] width 333 height 811
drag, startPoint x: 100, startPoint y: 229, endPoint x: 103, endPoint y: 178, distance: 50.9
click at [103, 177] on div "Douceur du linge View Price Cancel Apply Select All Douceur du linge - 1 produi…" at bounding box center [256, 347] width 333 height 811
drag, startPoint x: 107, startPoint y: 235, endPoint x: 116, endPoint y: 197, distance: 39.0
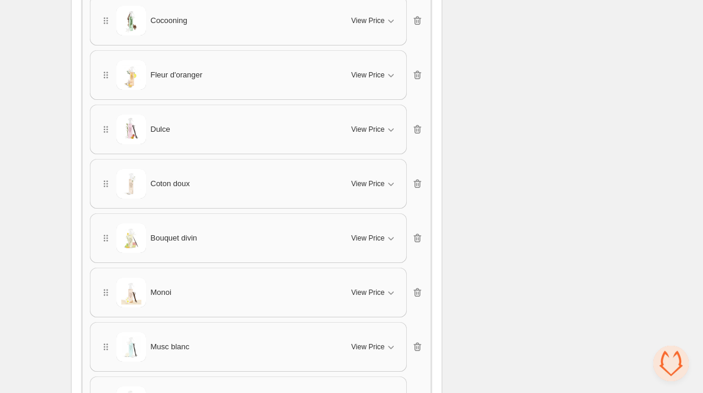
click at [116, 196] on div "Douceur du linge View Price Cancel Apply Select All Douceur du linge - 1 produi…" at bounding box center [256, 347] width 333 height 811
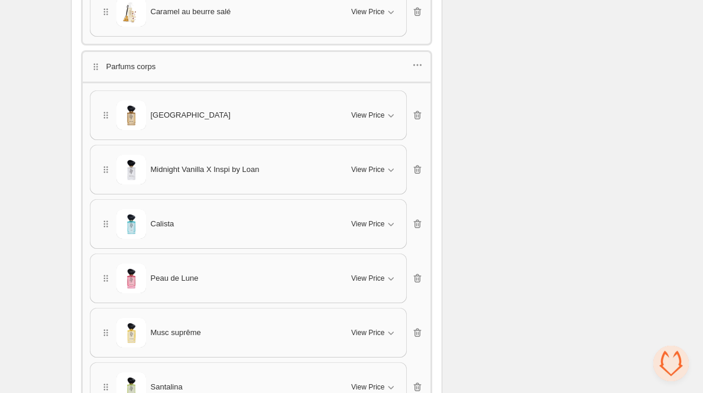
scroll to position [2570, 0]
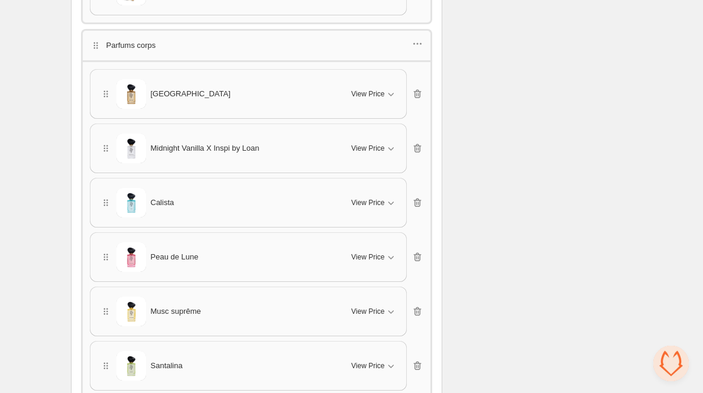
drag, startPoint x: 100, startPoint y: 135, endPoint x: 99, endPoint y: 76, distance: 58.5
click at [99, 75] on div "[GEOGRAPHIC_DATA] View Price Cancel Apply Select All [GEOGRAPHIC_DATA] - Parfum…" at bounding box center [256, 257] width 333 height 376
drag, startPoint x: 107, startPoint y: 300, endPoint x: 110, endPoint y: 198, distance: 101.7
click at [110, 197] on div "Midnight Vanilla X Inspi by Loan View Price Cancel Apply Select All Midnight Va…" at bounding box center [256, 257] width 333 height 376
drag, startPoint x: 104, startPoint y: 300, endPoint x: 109, endPoint y: 184, distance: 115.9
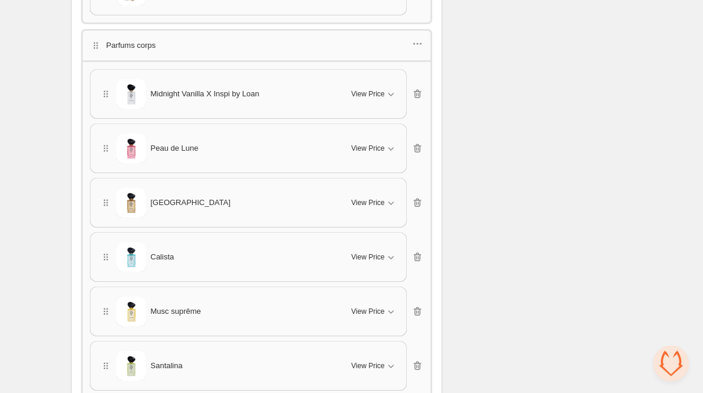
click at [109, 184] on div "Midnight Vanilla X Inspi by Loan View Price Cancel Apply Select All Midnight Va…" at bounding box center [256, 257] width 333 height 376
drag, startPoint x: 105, startPoint y: 300, endPoint x: 111, endPoint y: 239, distance: 60.6
click at [111, 239] on div "Midnight Vanilla X Inspi by Loan View Price Cancel Apply Select All Midnight Va…" at bounding box center [256, 257] width 333 height 376
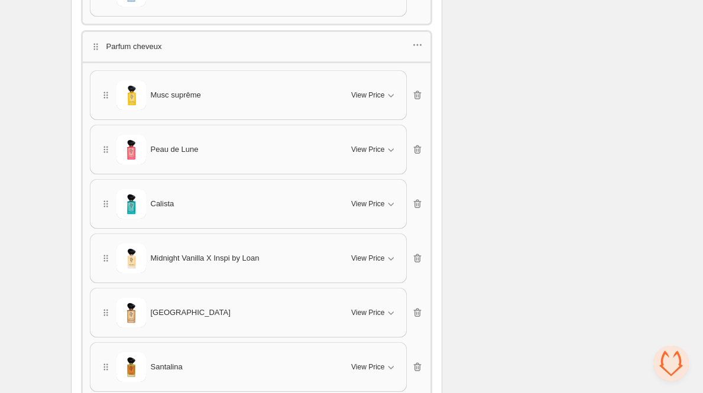
scroll to position [3001, 0]
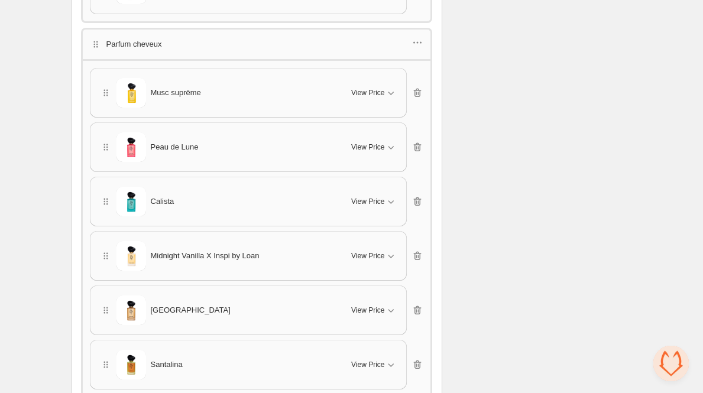
drag, startPoint x: 107, startPoint y: 242, endPoint x: 103, endPoint y: 59, distance: 183.2
click at [103, 68] on div "Musc suprême View Price Cancel Apply Select All Musc suprême - Parfum cheveux M…" at bounding box center [256, 256] width 333 height 376
drag, startPoint x: 103, startPoint y: 188, endPoint x: 107, endPoint y: 113, distance: 74.5
click at [107, 113] on div "Midnight Vanilla X Inspi by Loan View Price Cancel Apply Select All Midnight Va…" at bounding box center [256, 256] width 333 height 376
drag, startPoint x: 105, startPoint y: 189, endPoint x: 109, endPoint y: 132, distance: 57.5
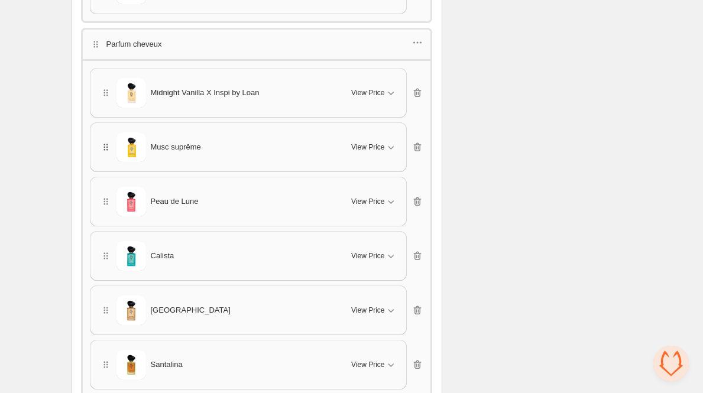
click at [109, 131] on div "Midnight Vanilla X Inspi by Loan View Price Cancel Apply Select All Midnight Va…" at bounding box center [256, 256] width 333 height 376
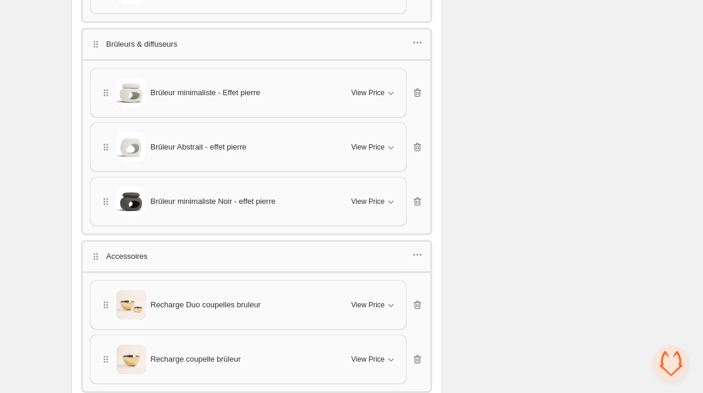
scroll to position [3442, 0]
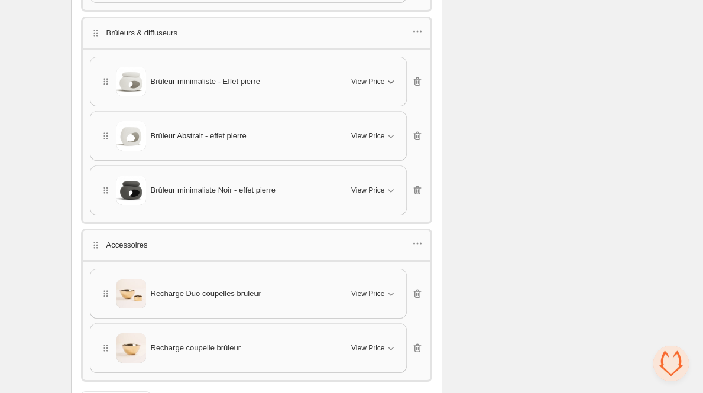
click at [396, 76] on icon "button" at bounding box center [391, 82] width 12 height 12
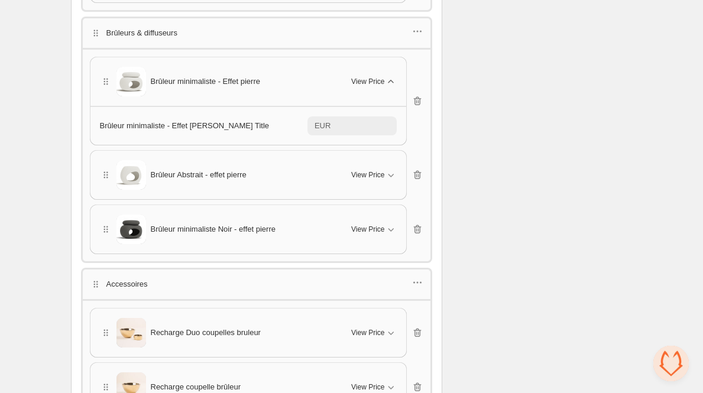
click at [393, 76] on icon "button" at bounding box center [391, 82] width 12 height 12
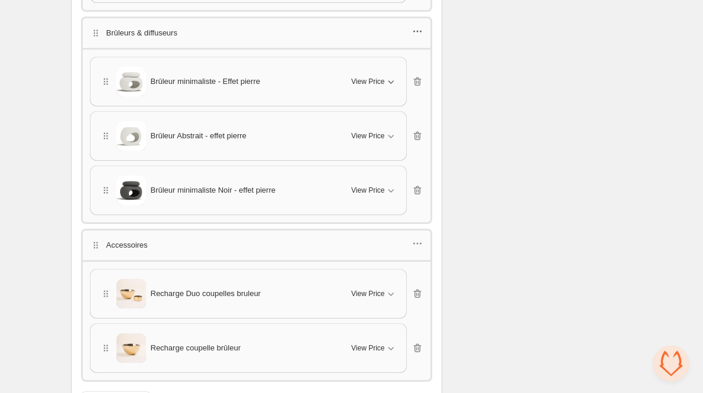
click at [421, 31] on icon "button" at bounding box center [421, 32] width 2 height 2
click at [405, 60] on span "Edit products" at bounding box center [424, 60] width 64 height 12
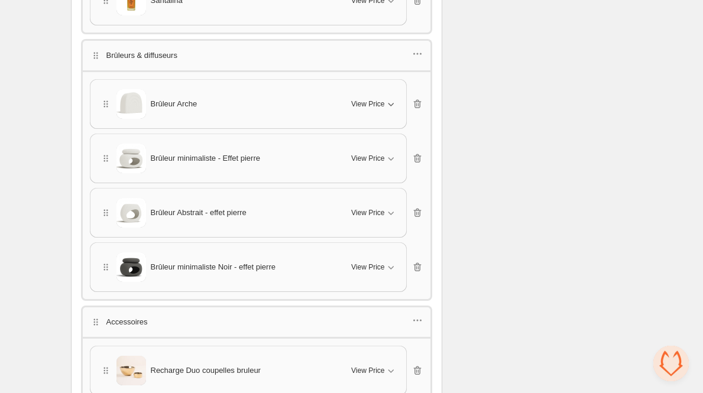
scroll to position [3402, 0]
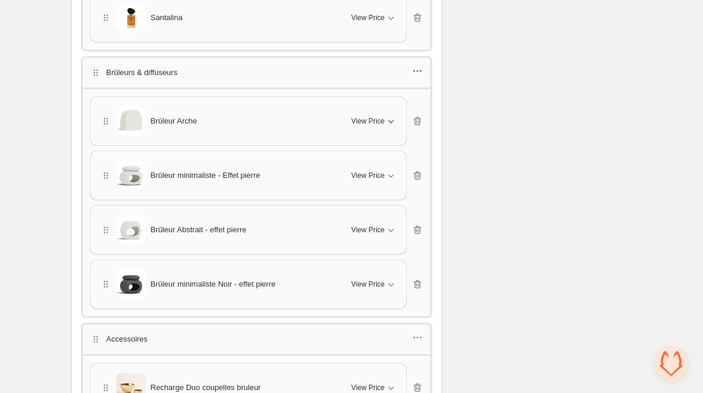
click at [417, 65] on icon "button" at bounding box center [417, 71] width 12 height 12
click at [407, 82] on span "Edit category title" at bounding box center [424, 79] width 64 height 12
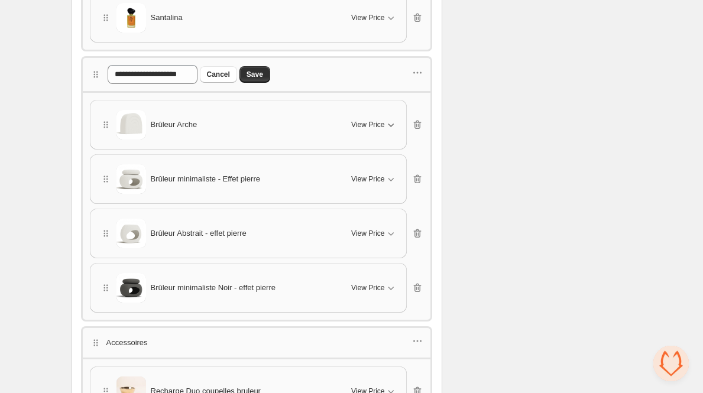
click at [263, 70] on span "Save" at bounding box center [254, 74] width 17 height 9
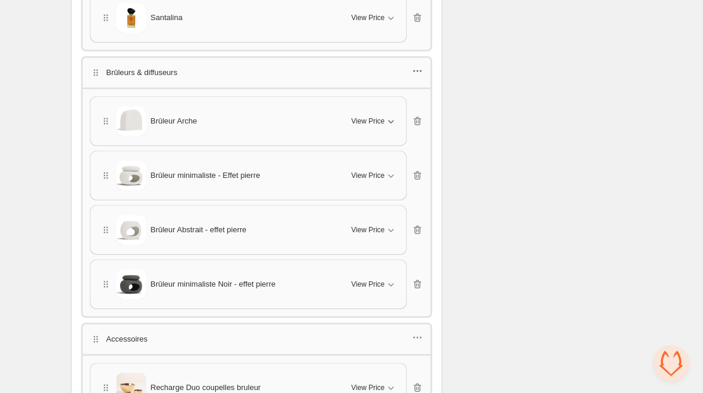
click at [413, 65] on icon "button" at bounding box center [417, 71] width 12 height 12
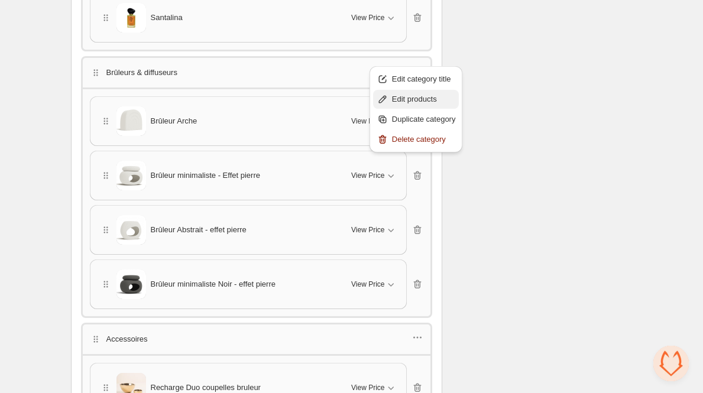
click at [396, 98] on span "Edit products" at bounding box center [424, 99] width 64 height 12
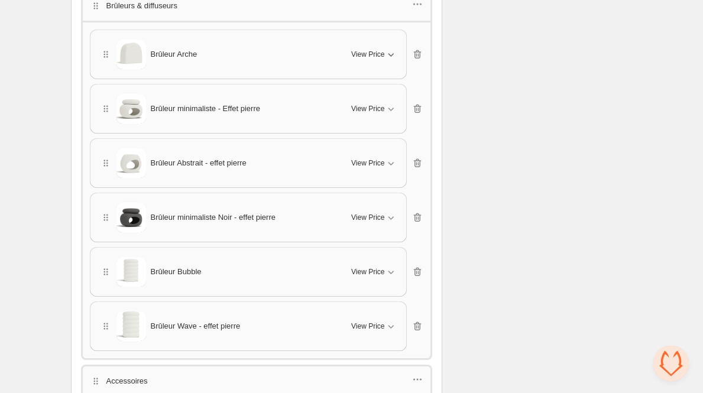
scroll to position [3474, 0]
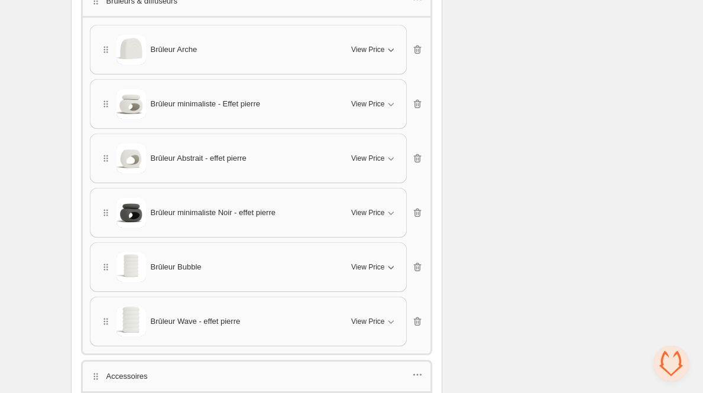
click at [390, 261] on icon "button" at bounding box center [391, 267] width 12 height 12
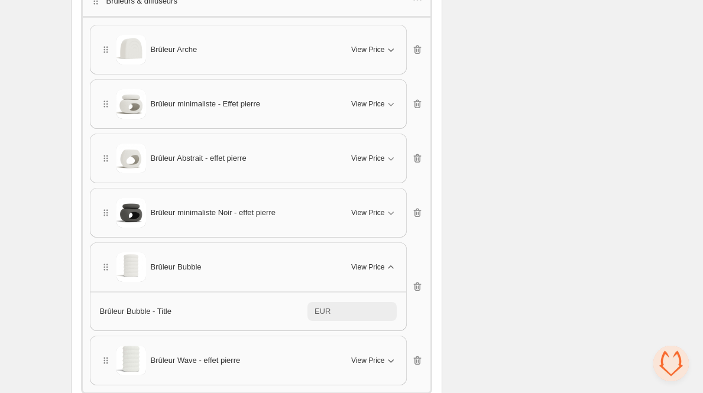
click at [381, 356] on span "View Price" at bounding box center [367, 360] width 33 height 9
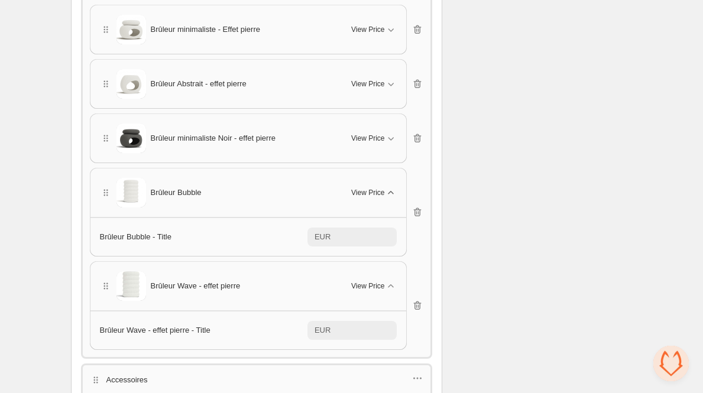
scroll to position [3558, 0]
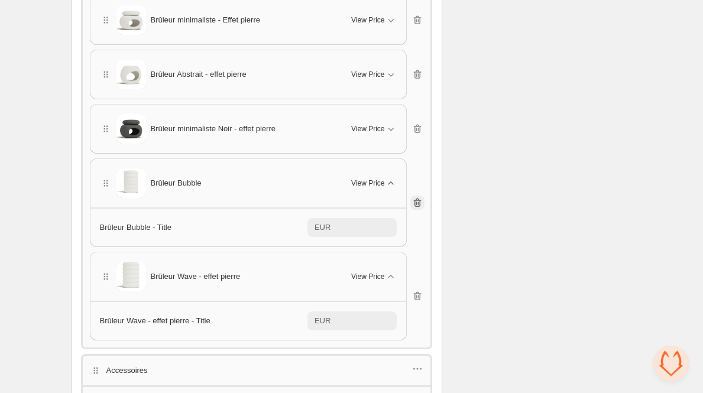
click at [419, 197] on icon "button" at bounding box center [417, 203] width 12 height 12
type input "*****"
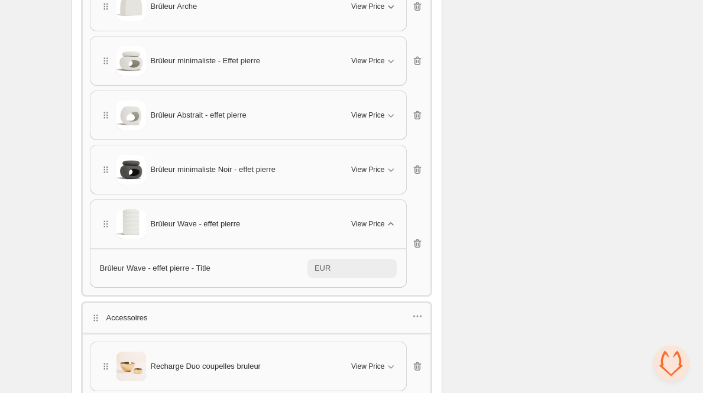
scroll to position [3516, 0]
drag, startPoint x: 109, startPoint y: 209, endPoint x: 119, endPoint y: 77, distance: 132.1
click at [119, 77] on div "Brûleur Arche View Price Cancel Apply Select All Brûleur Arche - Default Title …" at bounding box center [256, 135] width 333 height 306
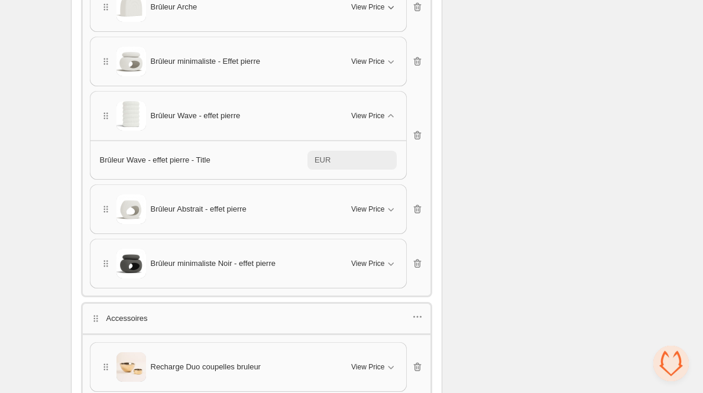
type input "****"
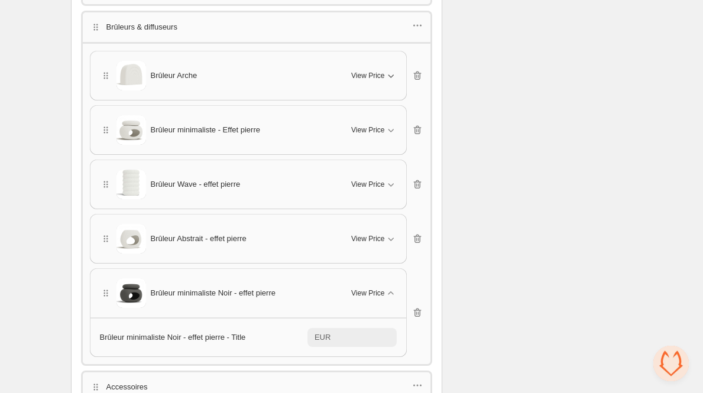
scroll to position [3435, 0]
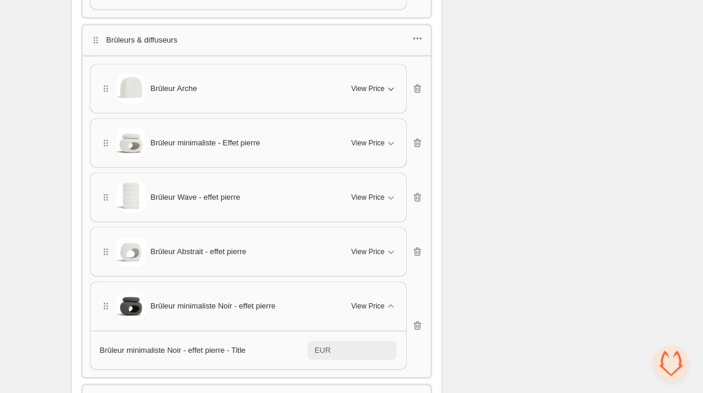
click at [411, 32] on icon "button" at bounding box center [417, 38] width 12 height 12
click at [412, 67] on span "Edit products" at bounding box center [424, 67] width 64 height 12
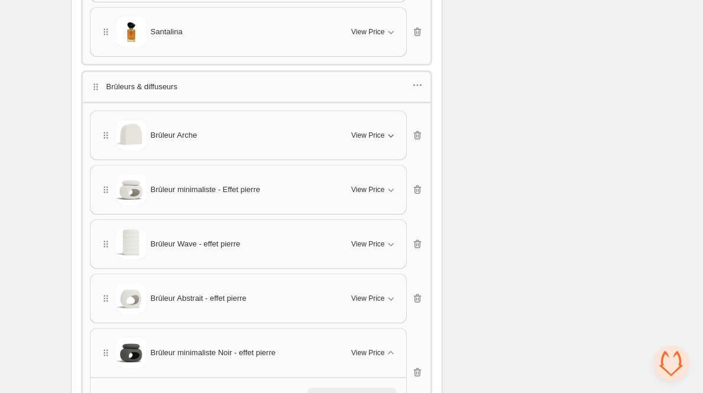
scroll to position [3371, 0]
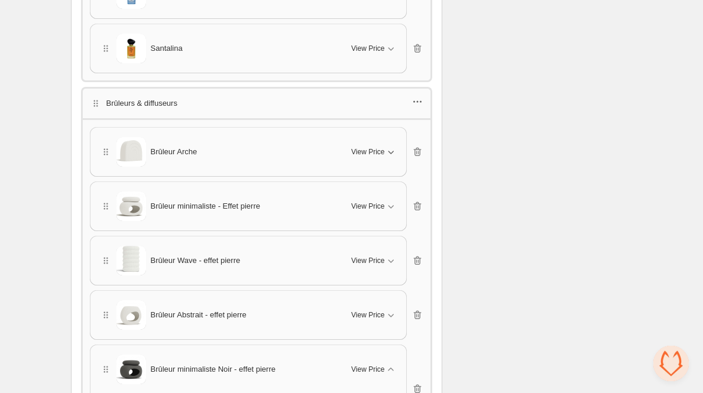
click at [412, 96] on icon "button" at bounding box center [417, 102] width 12 height 12
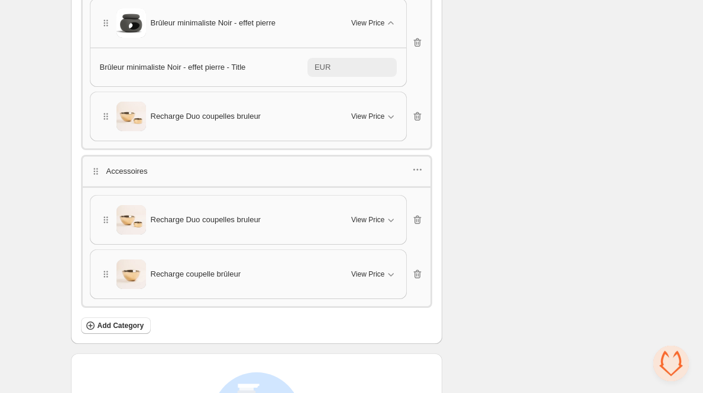
scroll to position [3721, 0]
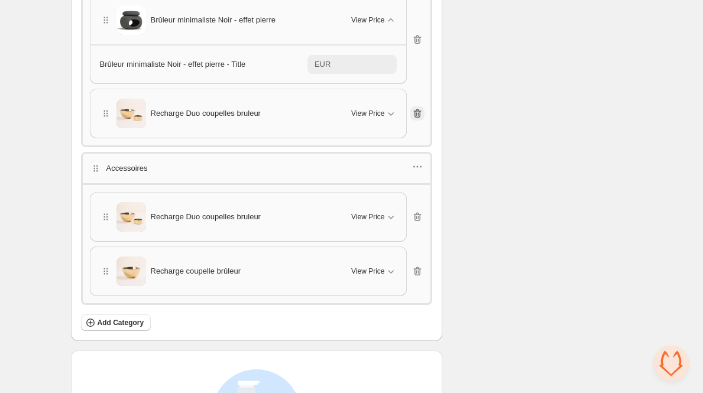
click at [422, 108] on icon "button" at bounding box center [417, 114] width 12 height 12
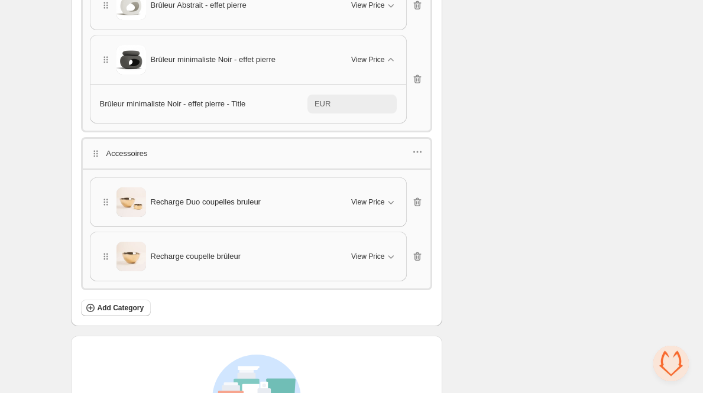
scroll to position [3759, 0]
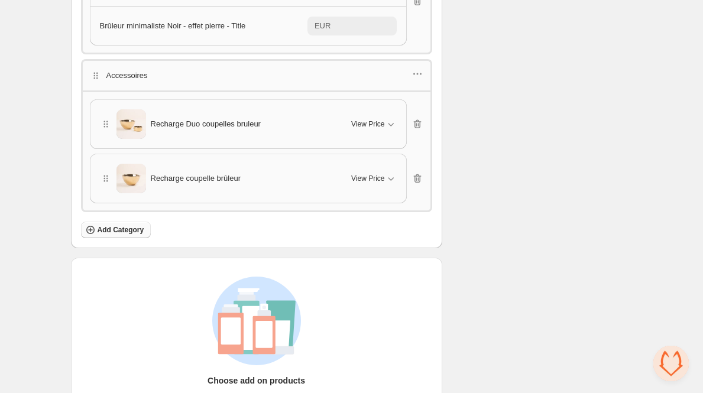
click at [124, 225] on span "Add Category" at bounding box center [120, 229] width 47 height 9
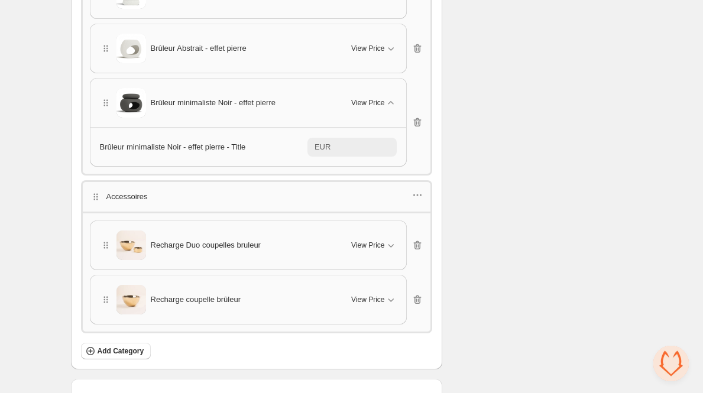
scroll to position [3735, 0]
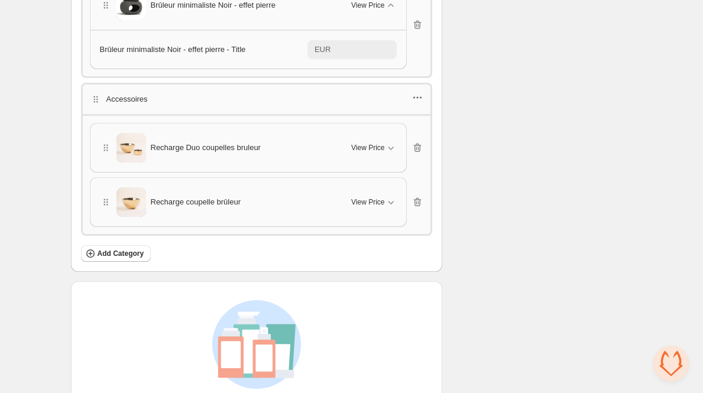
click at [419, 92] on icon "button" at bounding box center [417, 98] width 12 height 12
click at [416, 122] on span "Edit products" at bounding box center [424, 123] width 64 height 12
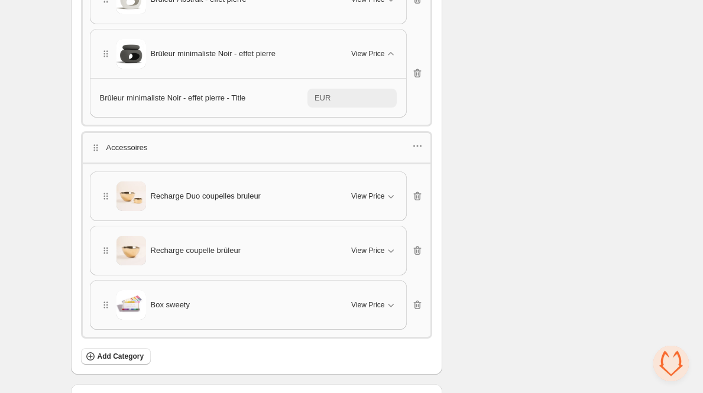
scroll to position [3672, 0]
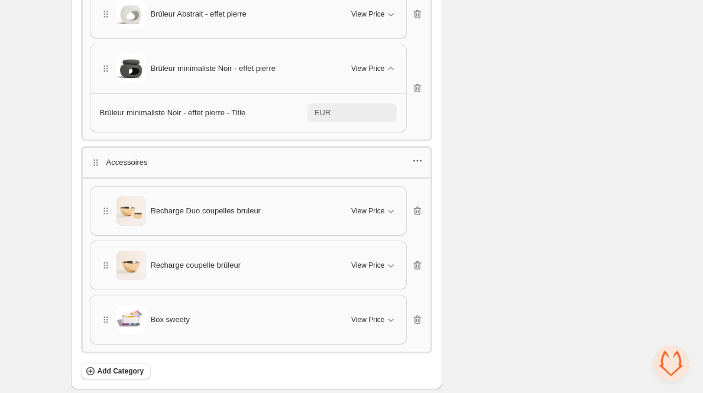
click at [418, 160] on icon "button" at bounding box center [417, 161] width 2 height 2
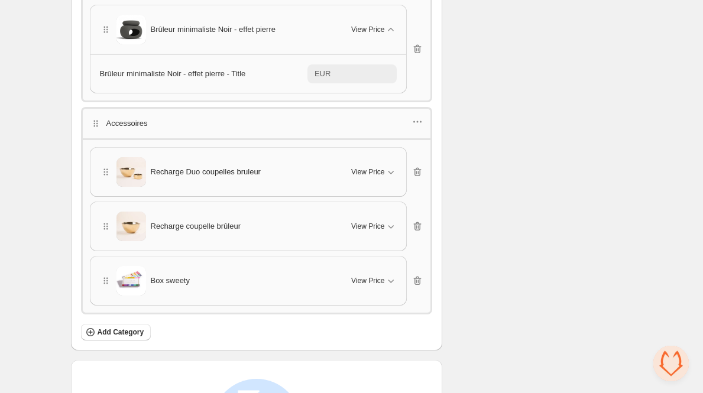
scroll to position [3717, 0]
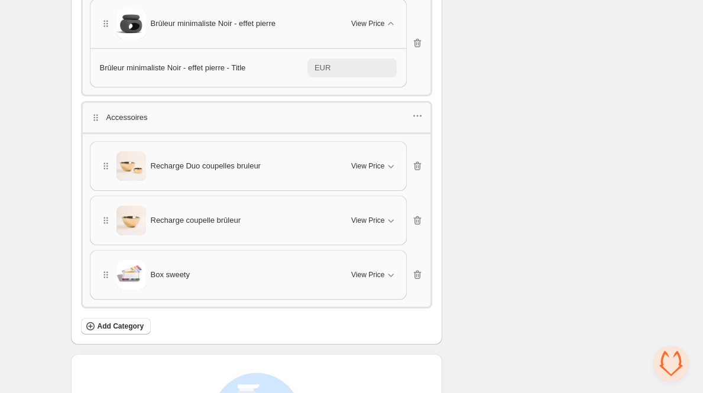
click at [270, 269] on div "Box sweety" at bounding box center [219, 275] width 238 height 30
click at [362, 270] on span "View Price" at bounding box center [367, 274] width 33 height 9
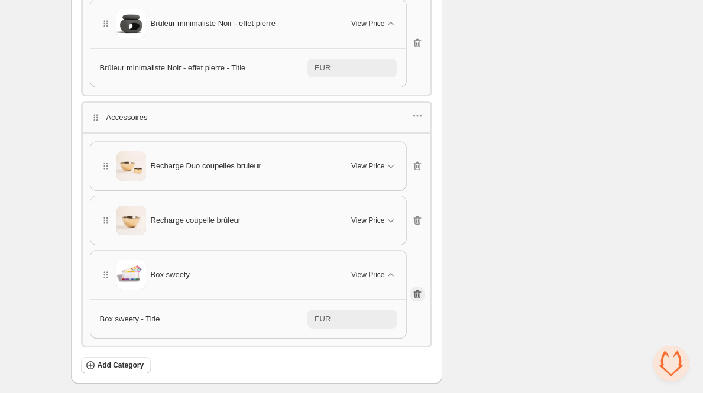
click at [419, 288] on icon "button" at bounding box center [417, 294] width 12 height 12
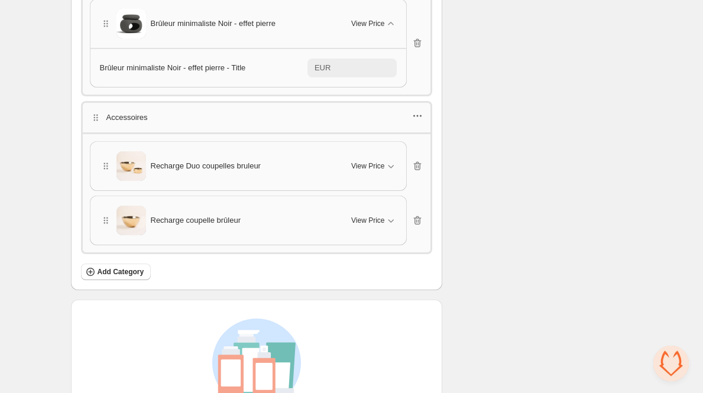
click at [415, 110] on icon "button" at bounding box center [417, 116] width 12 height 12
click at [428, 137] on span "Edit products" at bounding box center [424, 141] width 64 height 12
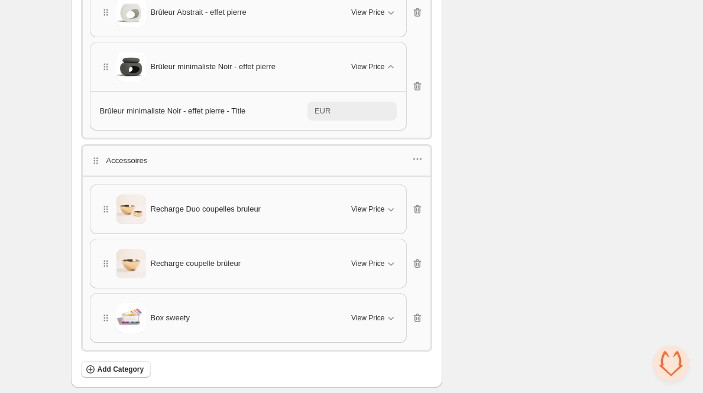
scroll to position [3673, 0]
click at [374, 204] on div "View Price" at bounding box center [373, 210] width 45 height 12
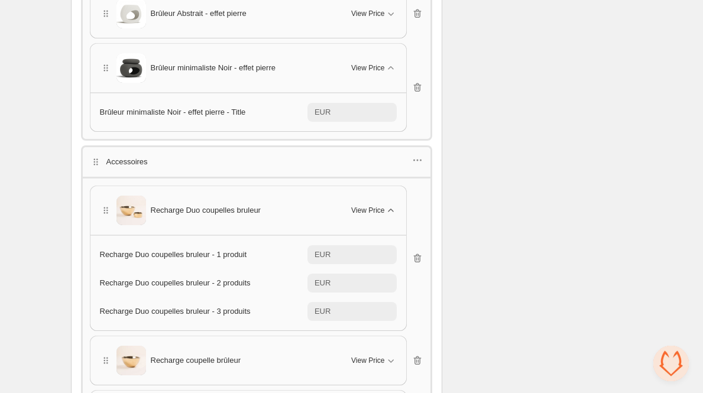
click at [374, 204] on div "View Price" at bounding box center [373, 210] width 45 height 12
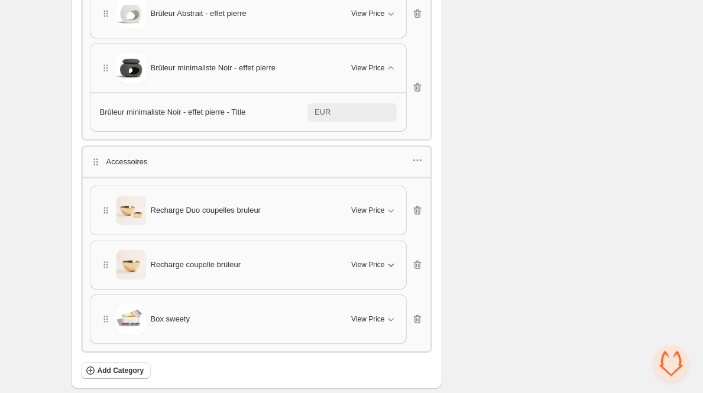
click at [376, 260] on span "View Price" at bounding box center [367, 264] width 33 height 9
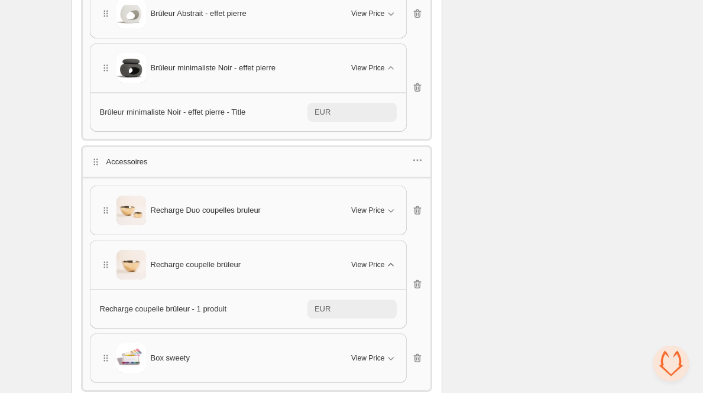
click at [376, 260] on span "View Price" at bounding box center [367, 264] width 33 height 9
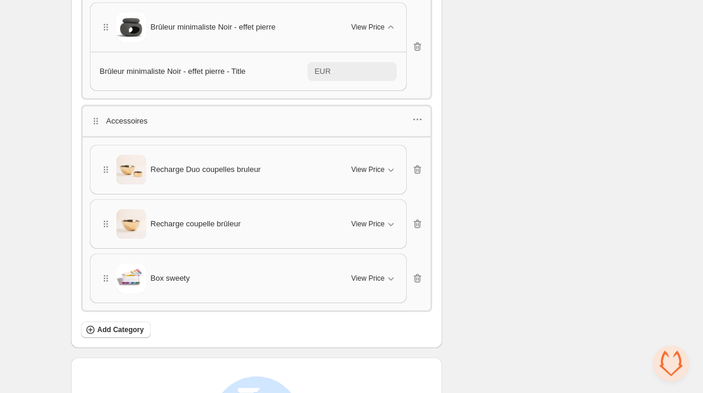
scroll to position [3714, 0]
click at [373, 214] on button "View Price" at bounding box center [373, 223] width 59 height 19
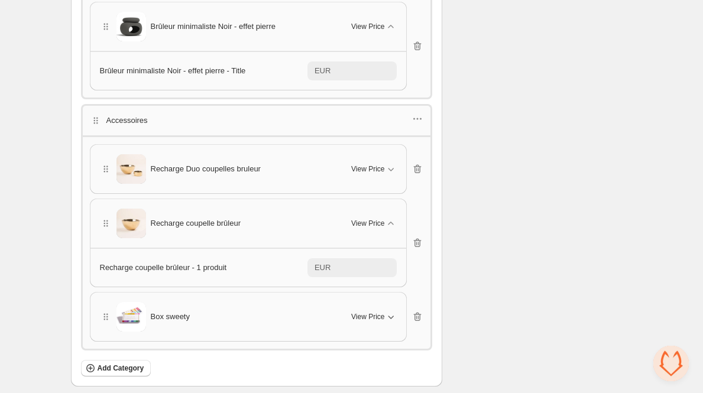
click at [363, 312] on span "View Price" at bounding box center [367, 316] width 33 height 9
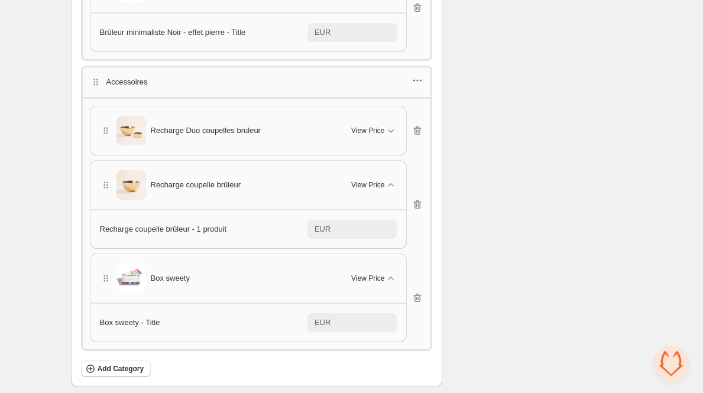
click at [415, 74] on icon "button" at bounding box center [417, 80] width 12 height 12
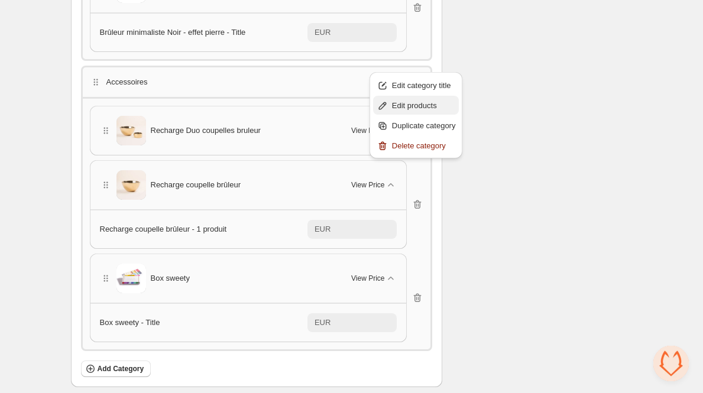
click at [408, 100] on span "Edit products" at bounding box center [424, 106] width 64 height 12
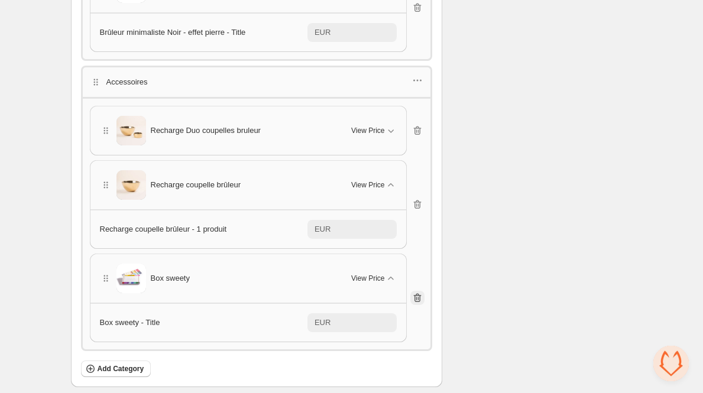
click at [421, 292] on icon "button" at bounding box center [417, 298] width 12 height 12
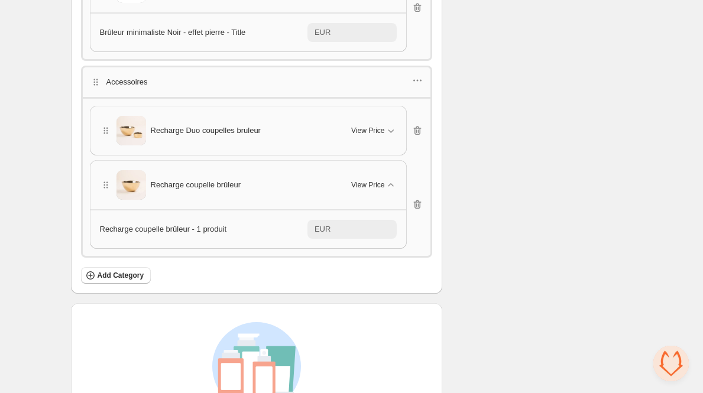
click at [414, 74] on div at bounding box center [417, 81] width 12 height 15
click at [423, 74] on icon "button" at bounding box center [417, 80] width 12 height 12
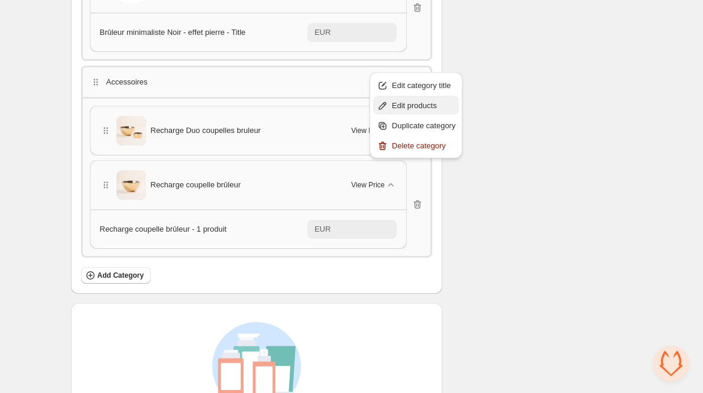
click at [415, 101] on span "Edit products" at bounding box center [424, 106] width 64 height 12
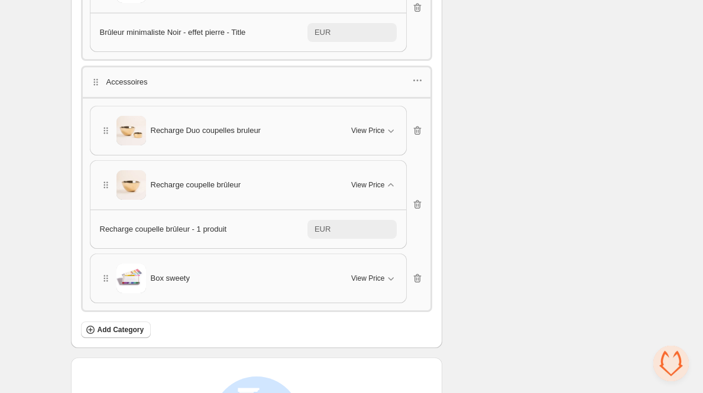
click at [187, 272] on span "Box sweety" at bounding box center [170, 278] width 39 height 12
click at [135, 264] on img at bounding box center [131, 279] width 30 height 30
click at [203, 170] on div "Recharge coupelle brûleur" at bounding box center [219, 185] width 238 height 30
click at [414, 74] on icon "button" at bounding box center [417, 80] width 12 height 12
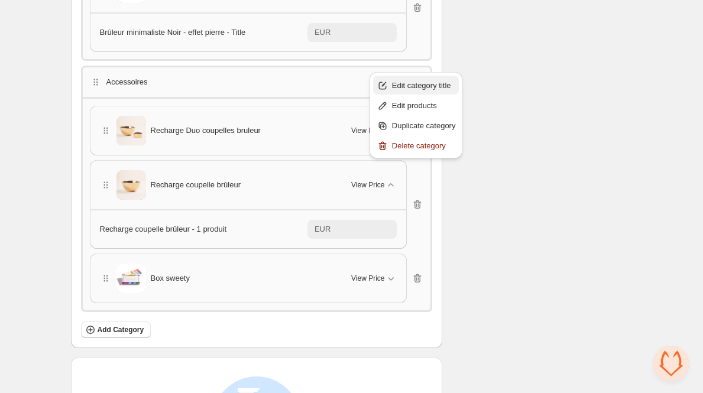
click at [412, 83] on span "Edit category title" at bounding box center [424, 86] width 64 height 12
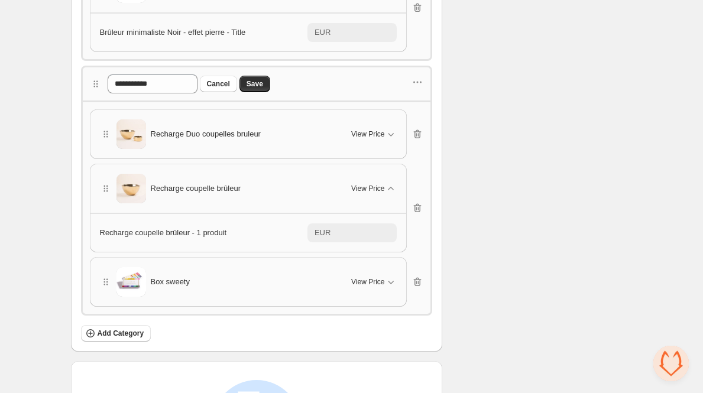
click at [230, 79] on span "Cancel" at bounding box center [218, 83] width 23 height 9
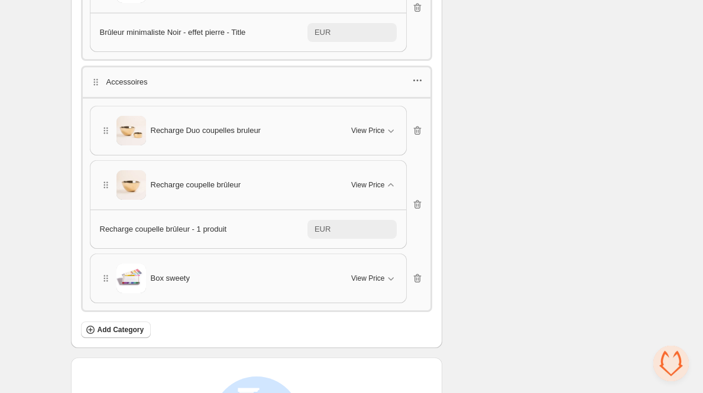
click at [418, 80] on icon "button" at bounding box center [417, 81] width 2 height 2
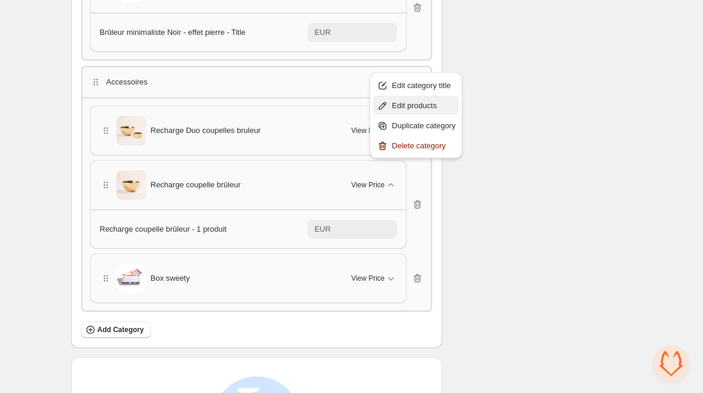
click at [418, 101] on span "Edit products" at bounding box center [424, 106] width 64 height 12
